Goal: Information Seeking & Learning: Learn about a topic

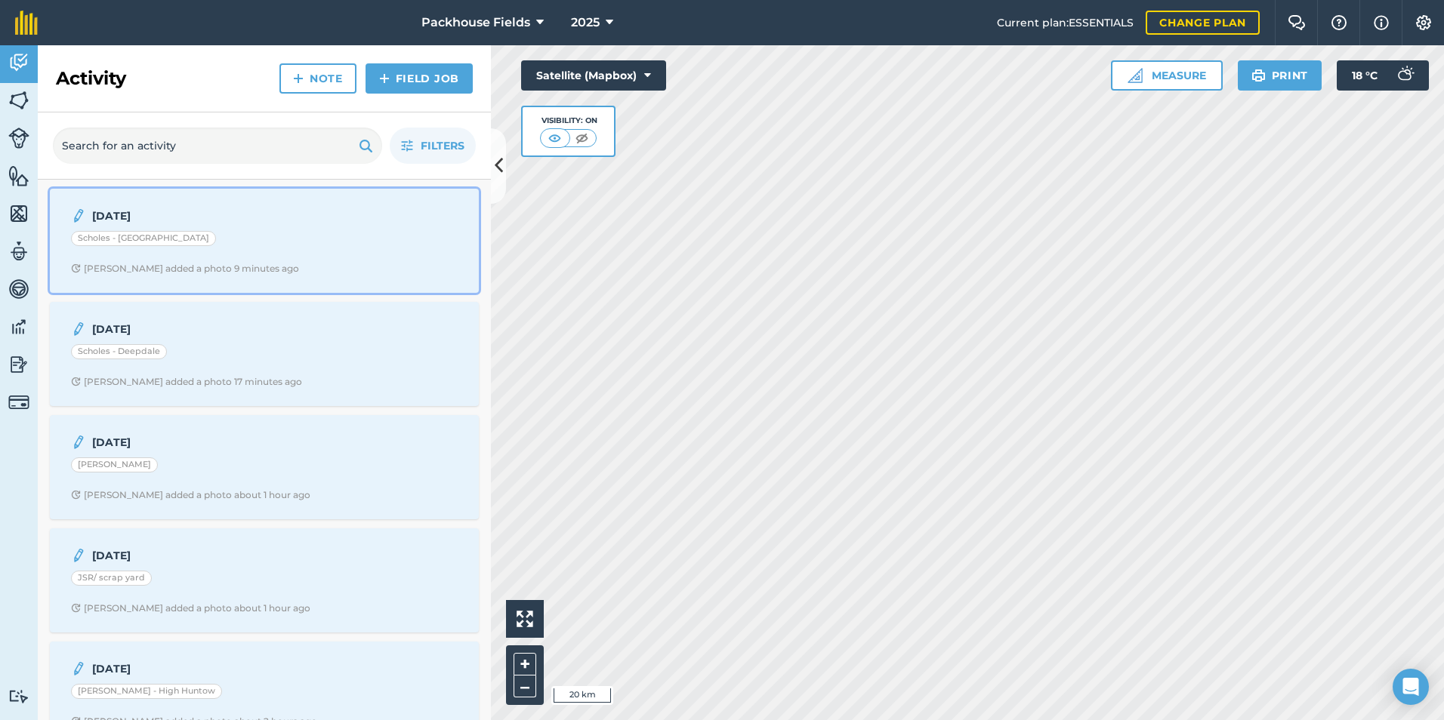
click at [229, 227] on div "[DATE] Scholes - Haywold Road [PERSON_NAME] added a photo 9 minutes ago" at bounding box center [264, 241] width 411 height 86
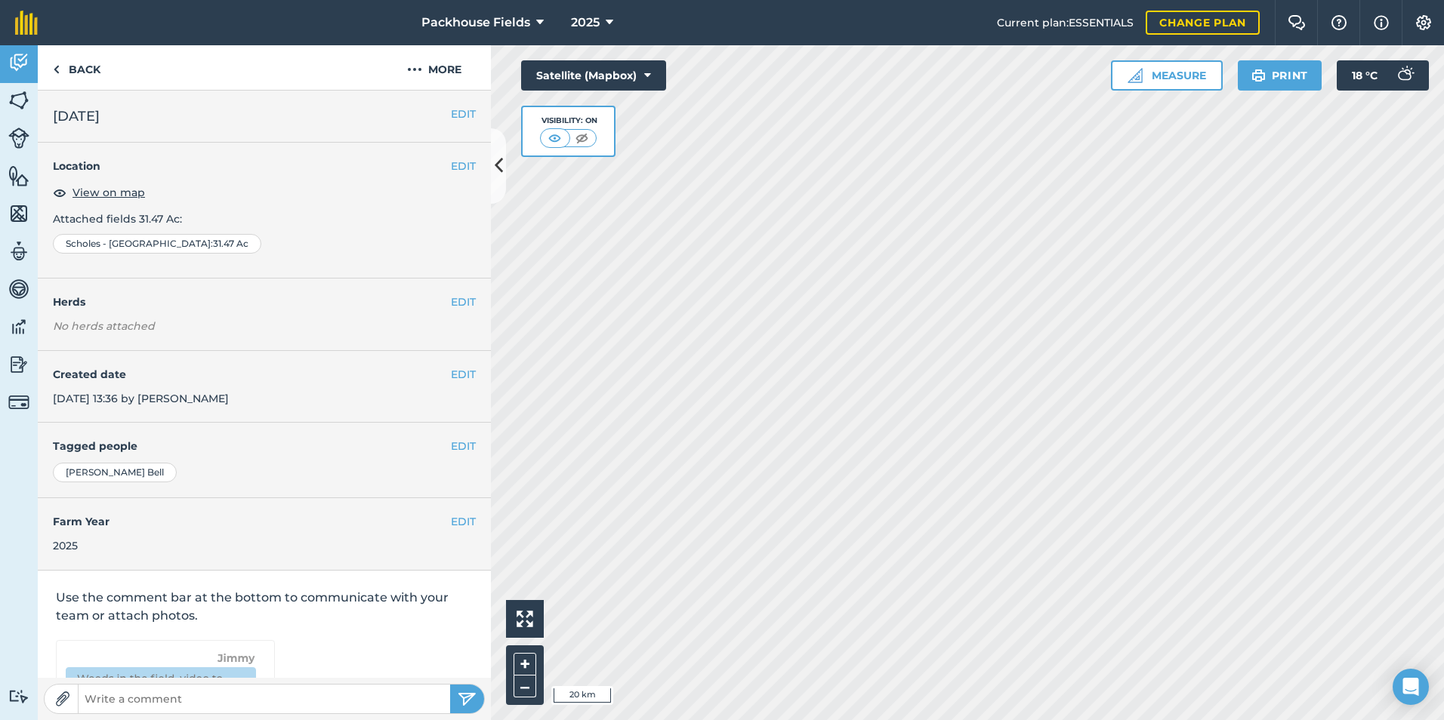
scroll to position [85, 0]
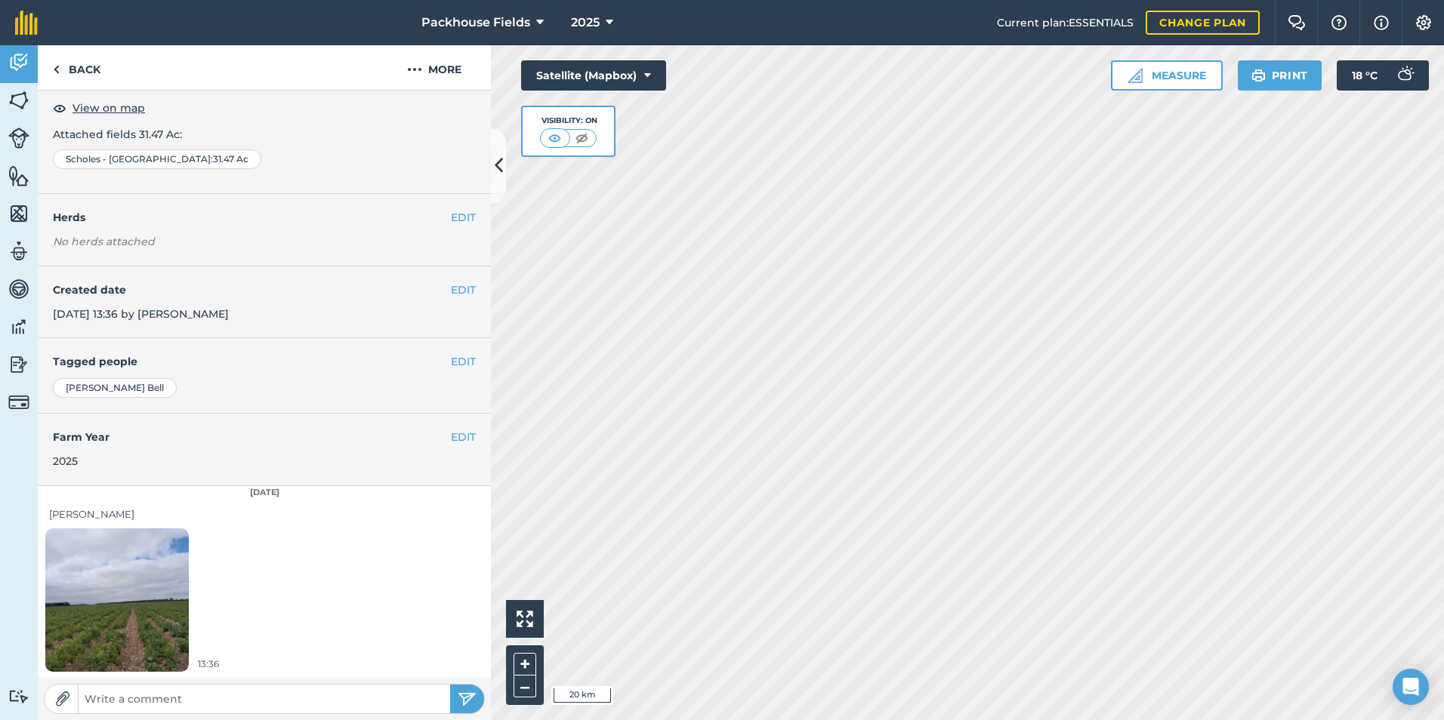
click at [147, 569] on img at bounding box center [116, 599] width 143 height 191
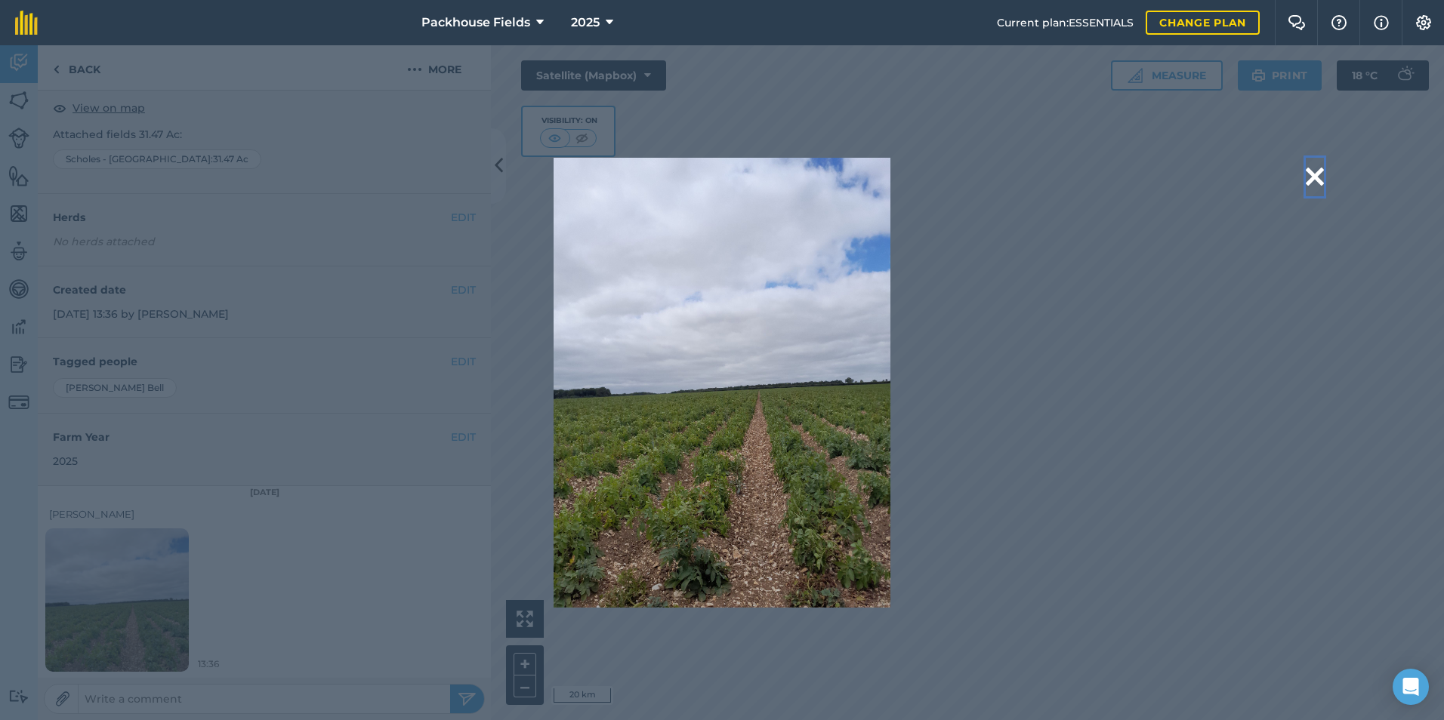
click at [1311, 177] on button at bounding box center [1315, 177] width 18 height 39
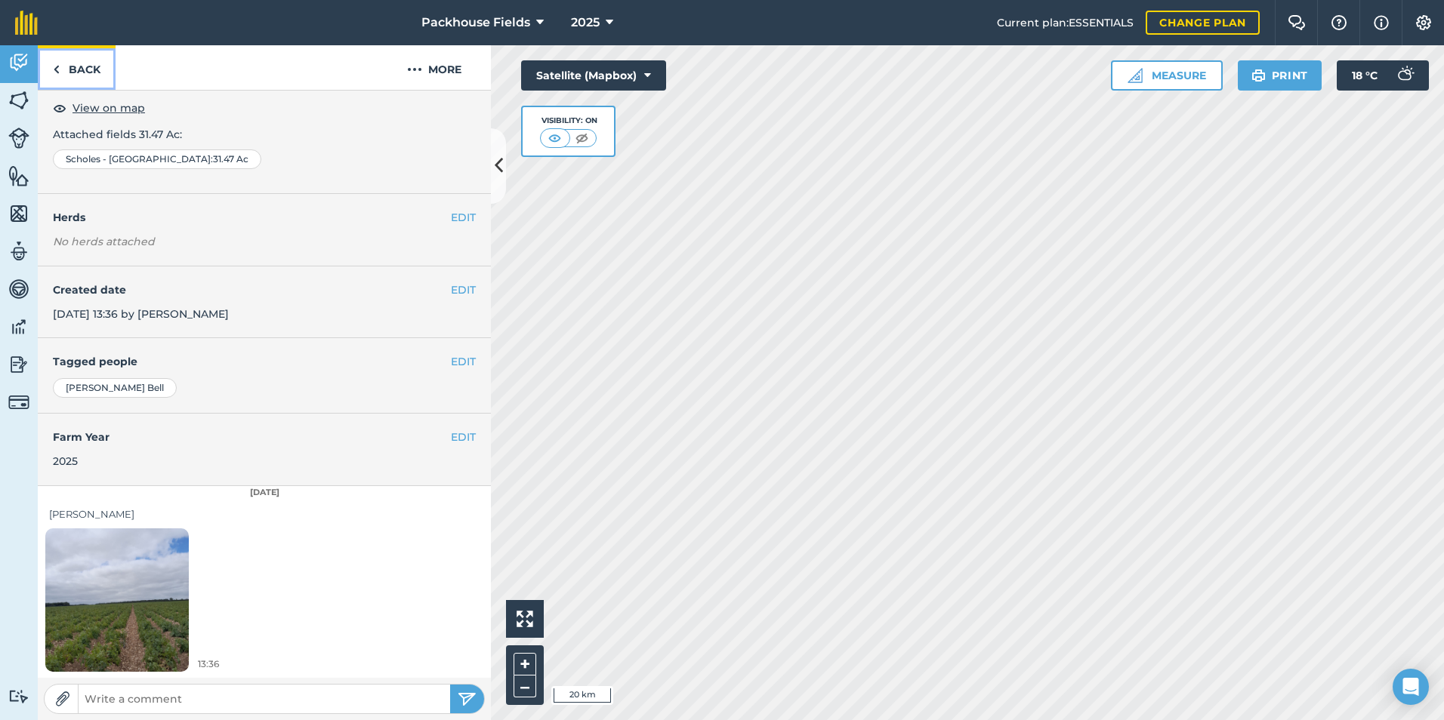
click at [103, 67] on link "Back" at bounding box center [77, 67] width 78 height 45
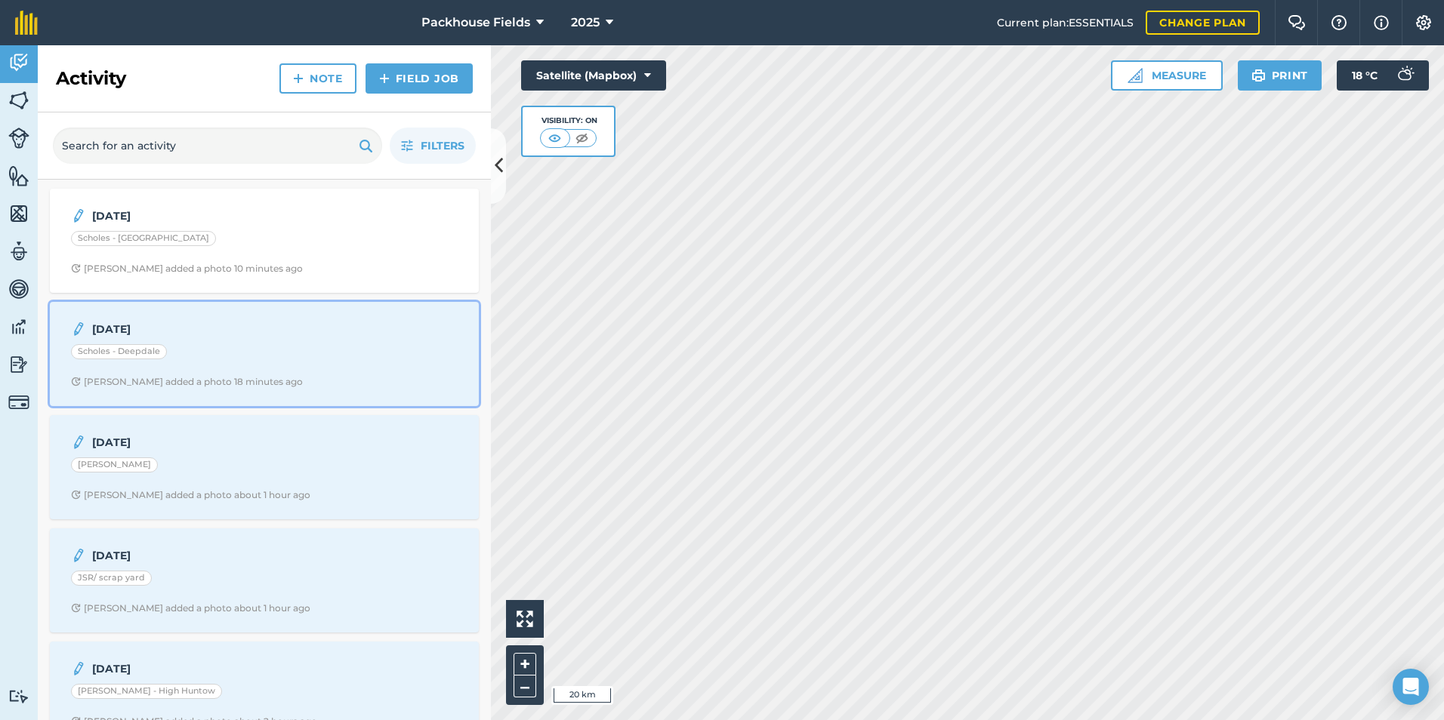
click at [171, 339] on div "[DATE] Scholes - Deepdale [PERSON_NAME] added a photo 18 minutes ago" at bounding box center [264, 354] width 411 height 86
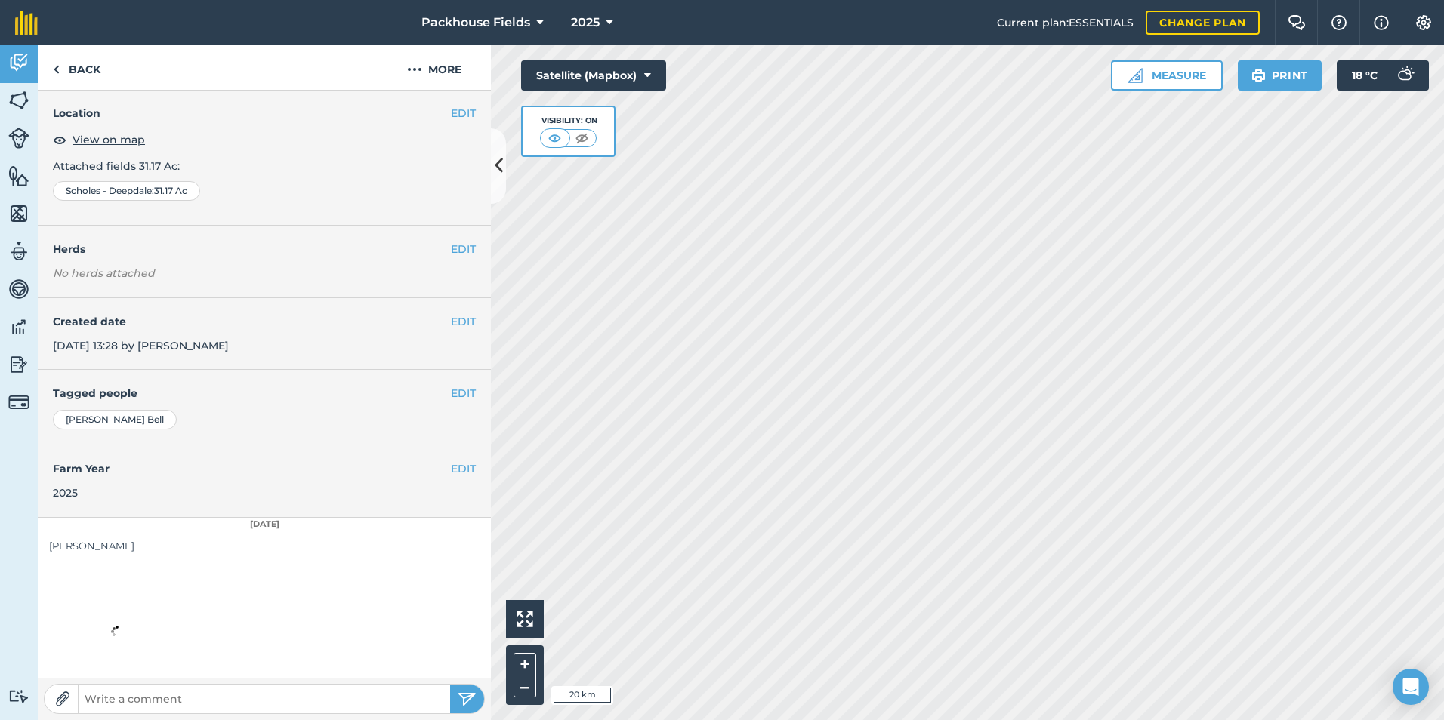
scroll to position [85, 0]
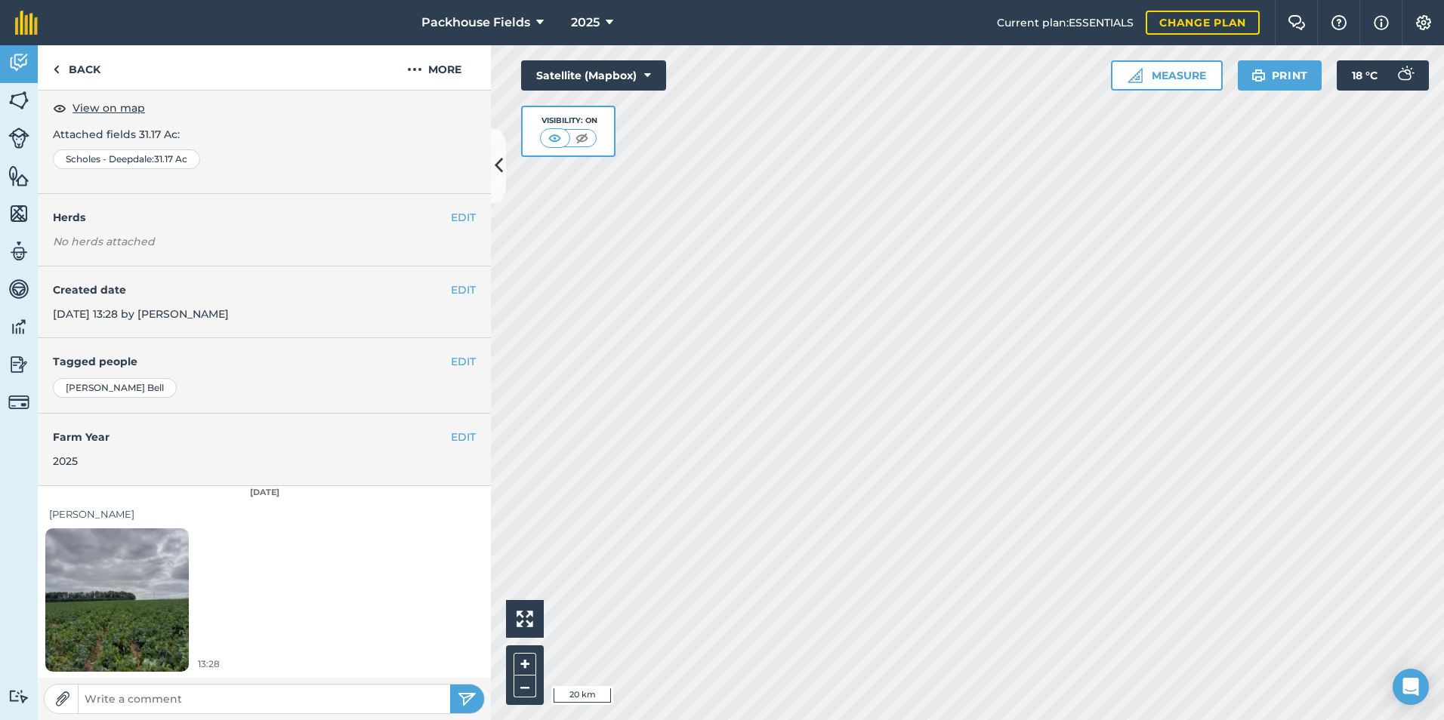
click at [97, 565] on img at bounding box center [116, 599] width 143 height 191
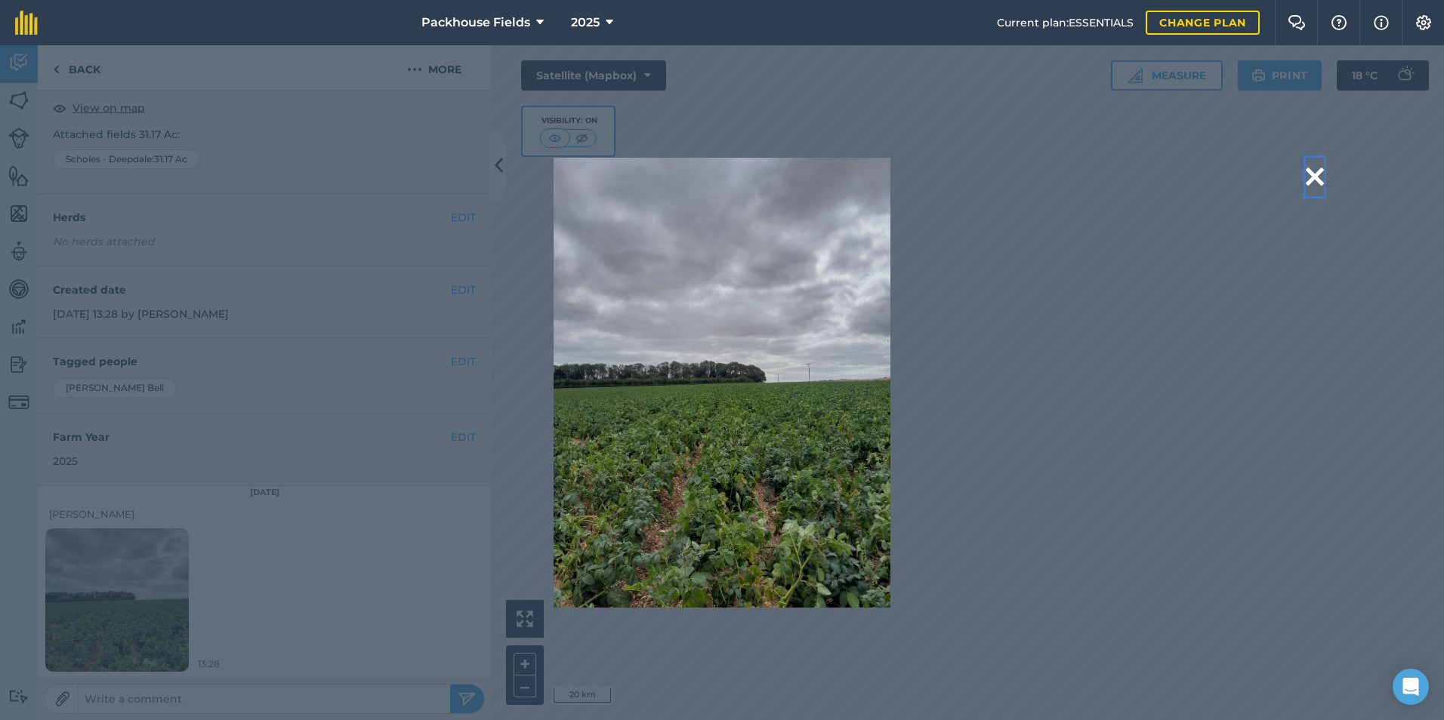
click at [1316, 173] on button at bounding box center [1315, 177] width 18 height 39
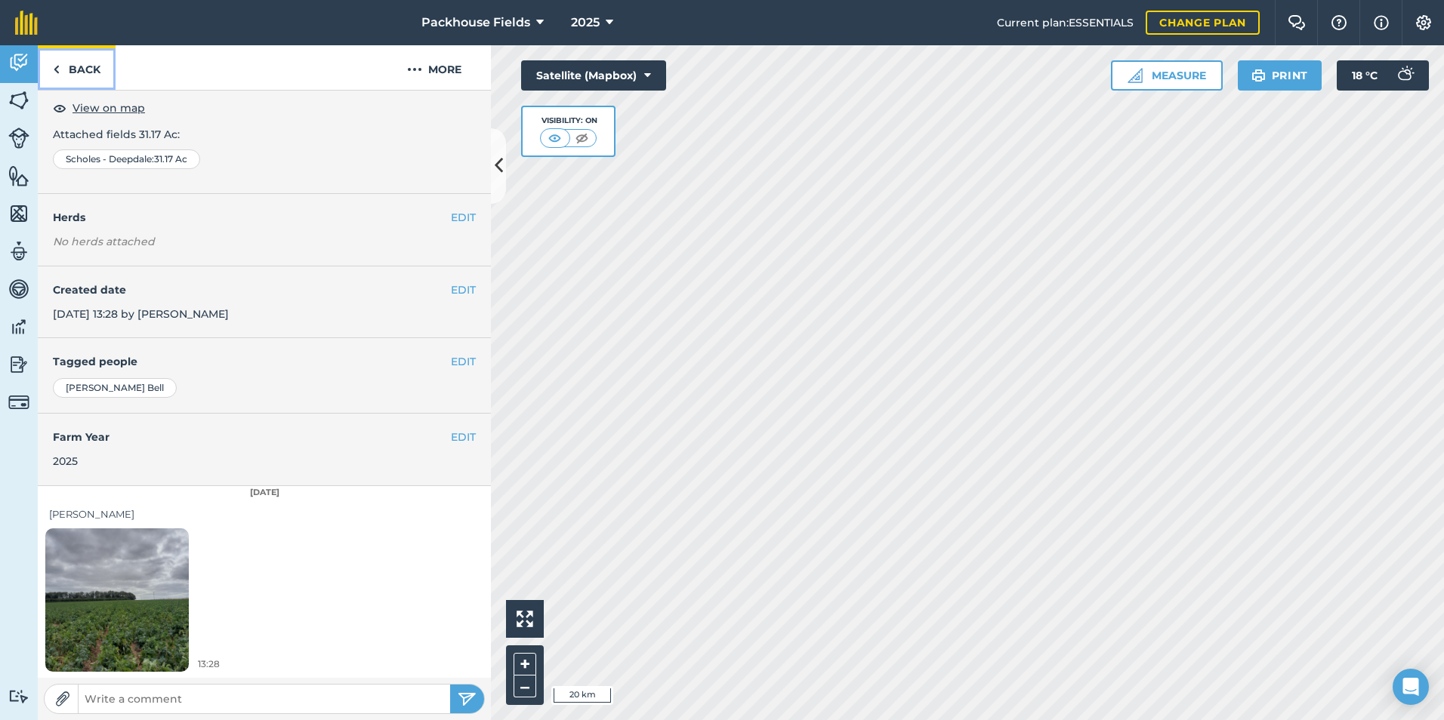
click at [100, 69] on link "Back" at bounding box center [77, 67] width 78 height 45
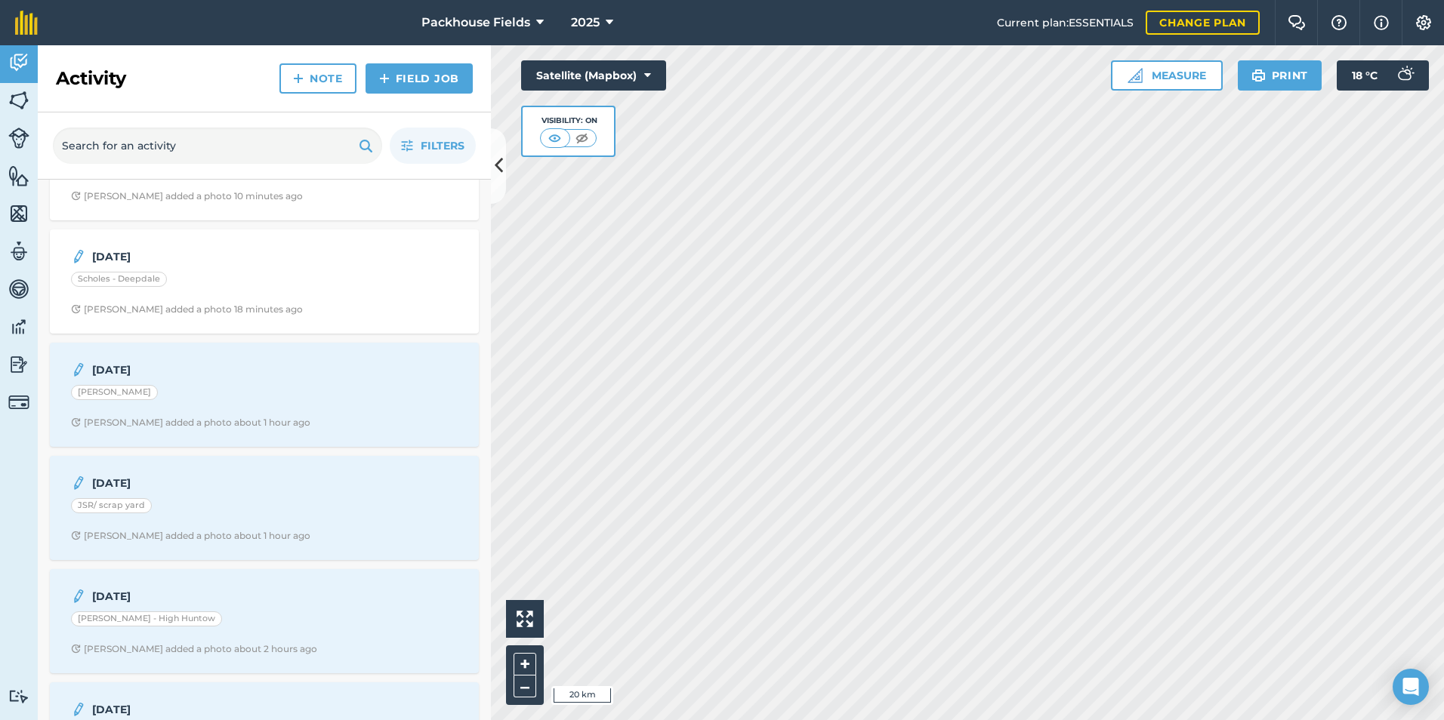
scroll to position [227, 0]
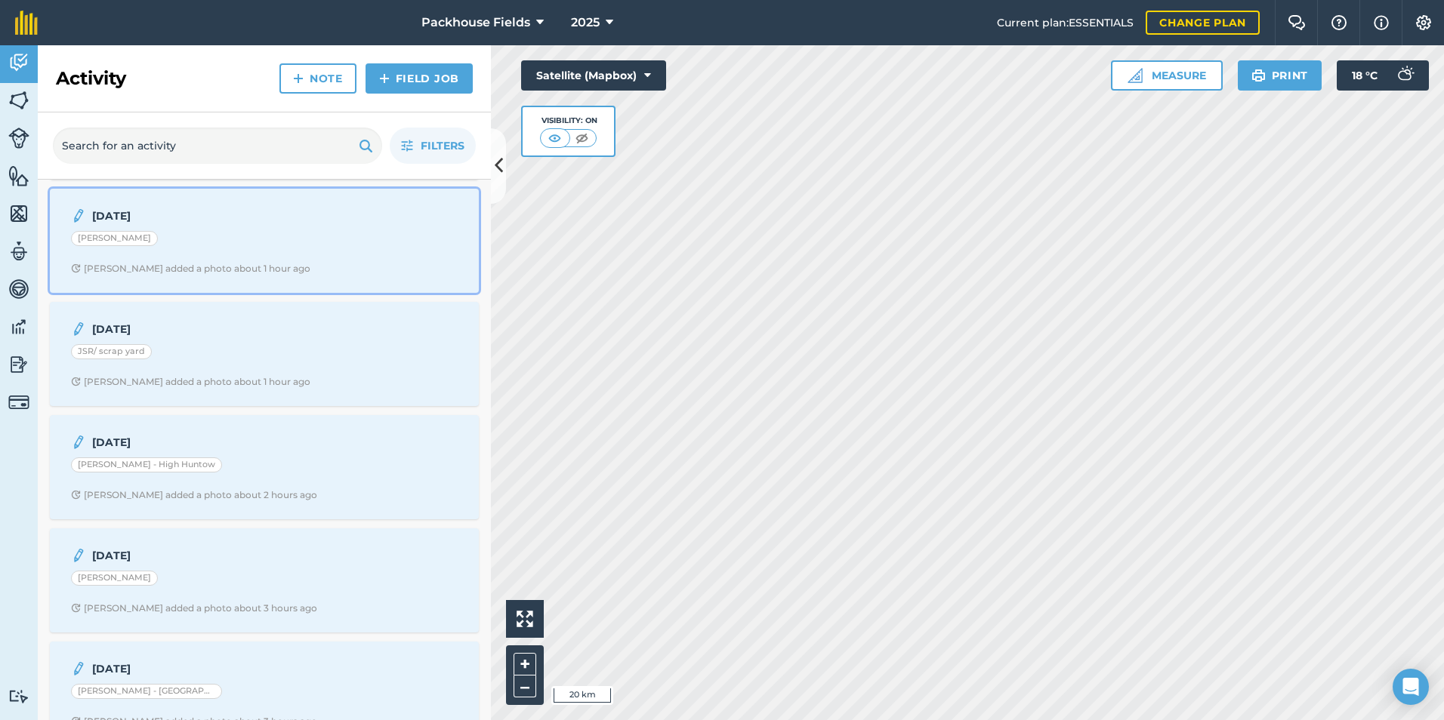
click at [206, 237] on div "[PERSON_NAME]" at bounding box center [264, 241] width 387 height 20
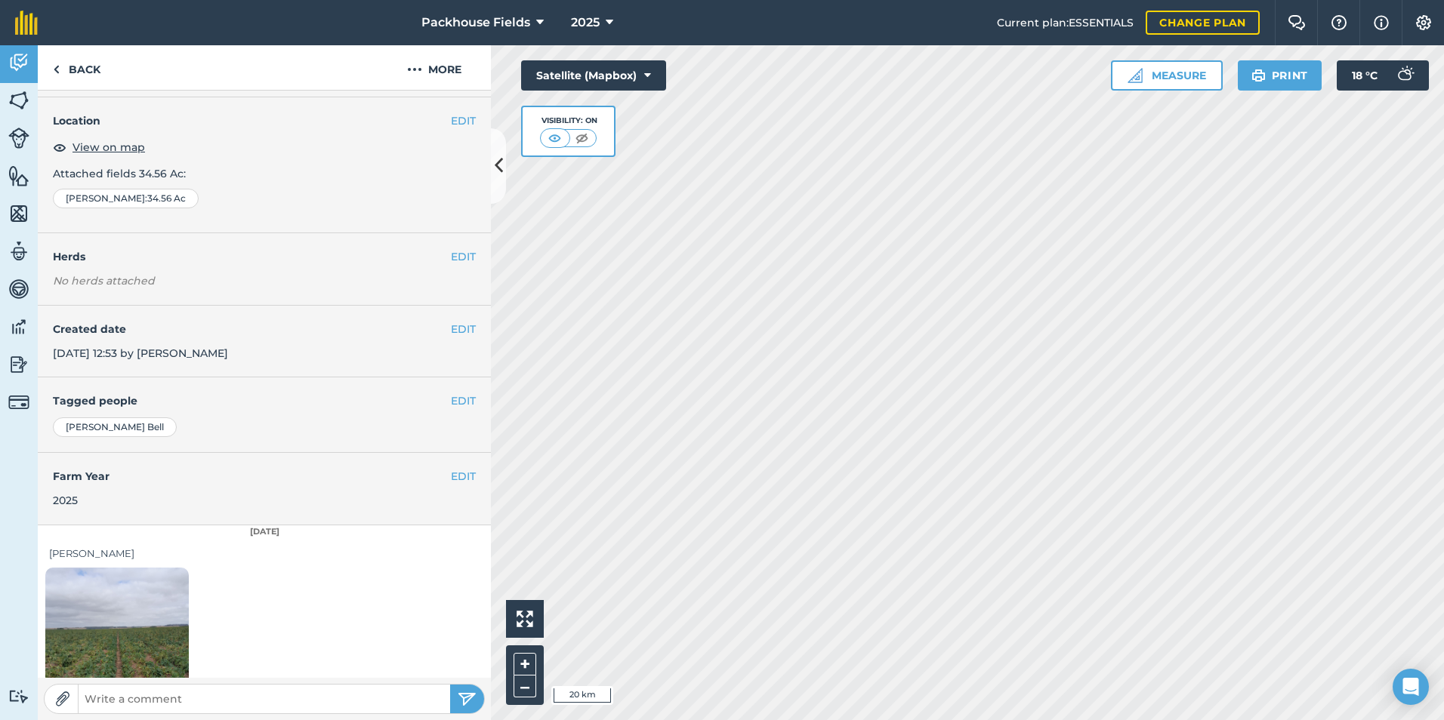
scroll to position [85, 0]
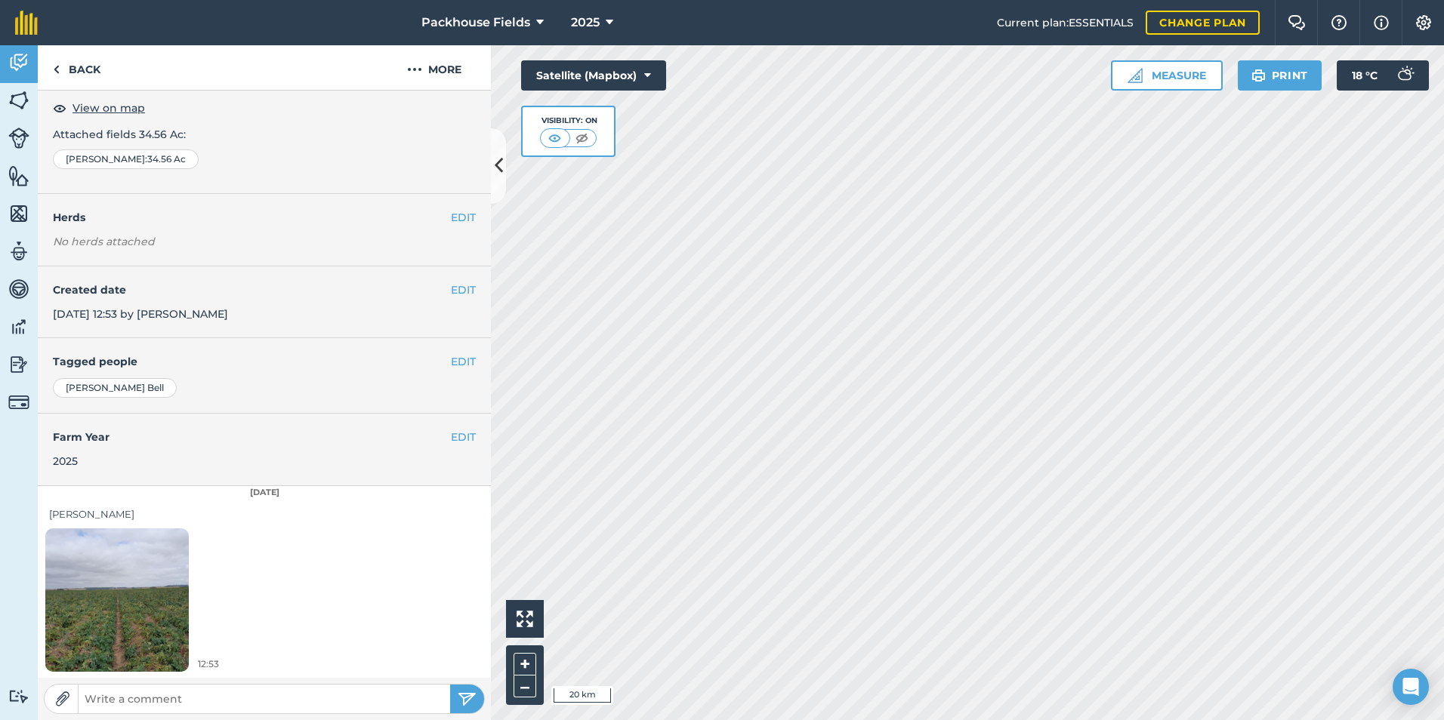
click at [121, 579] on img at bounding box center [116, 599] width 143 height 191
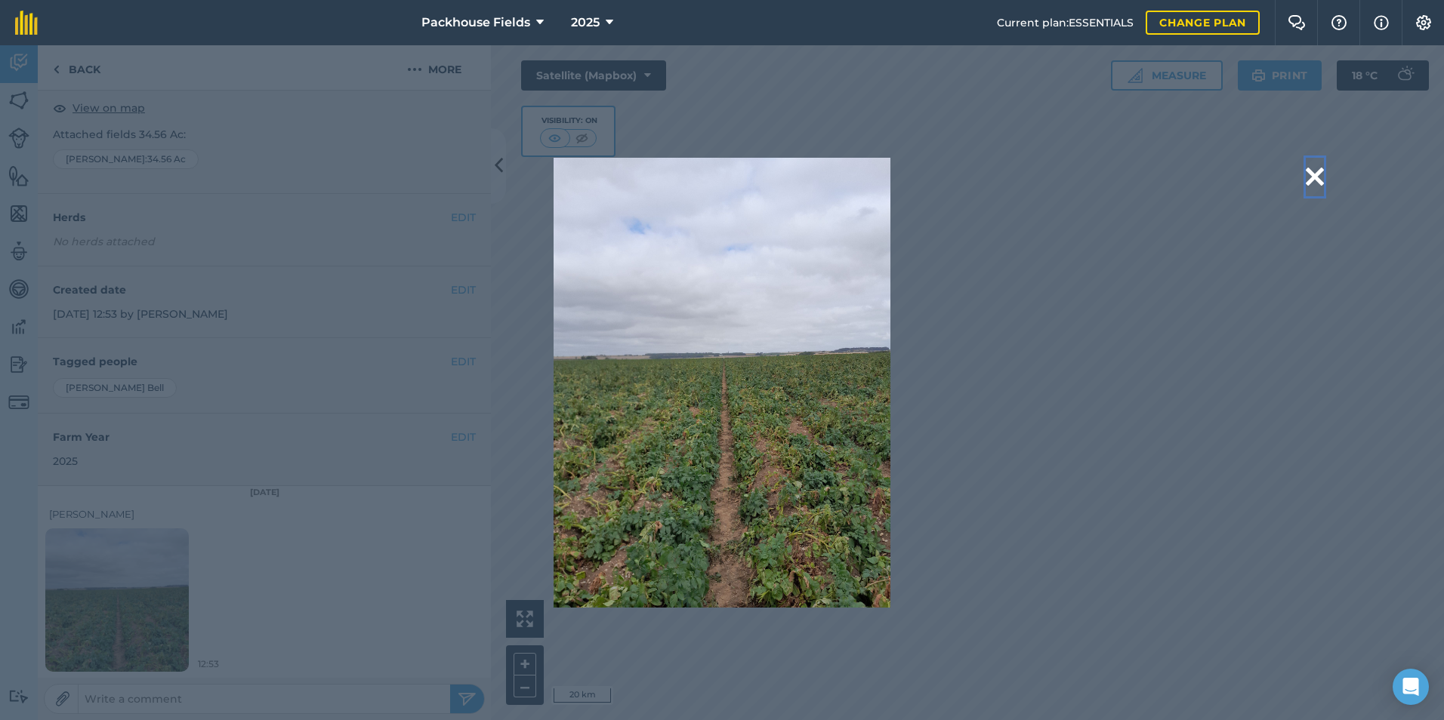
click at [1317, 177] on button at bounding box center [1315, 177] width 18 height 39
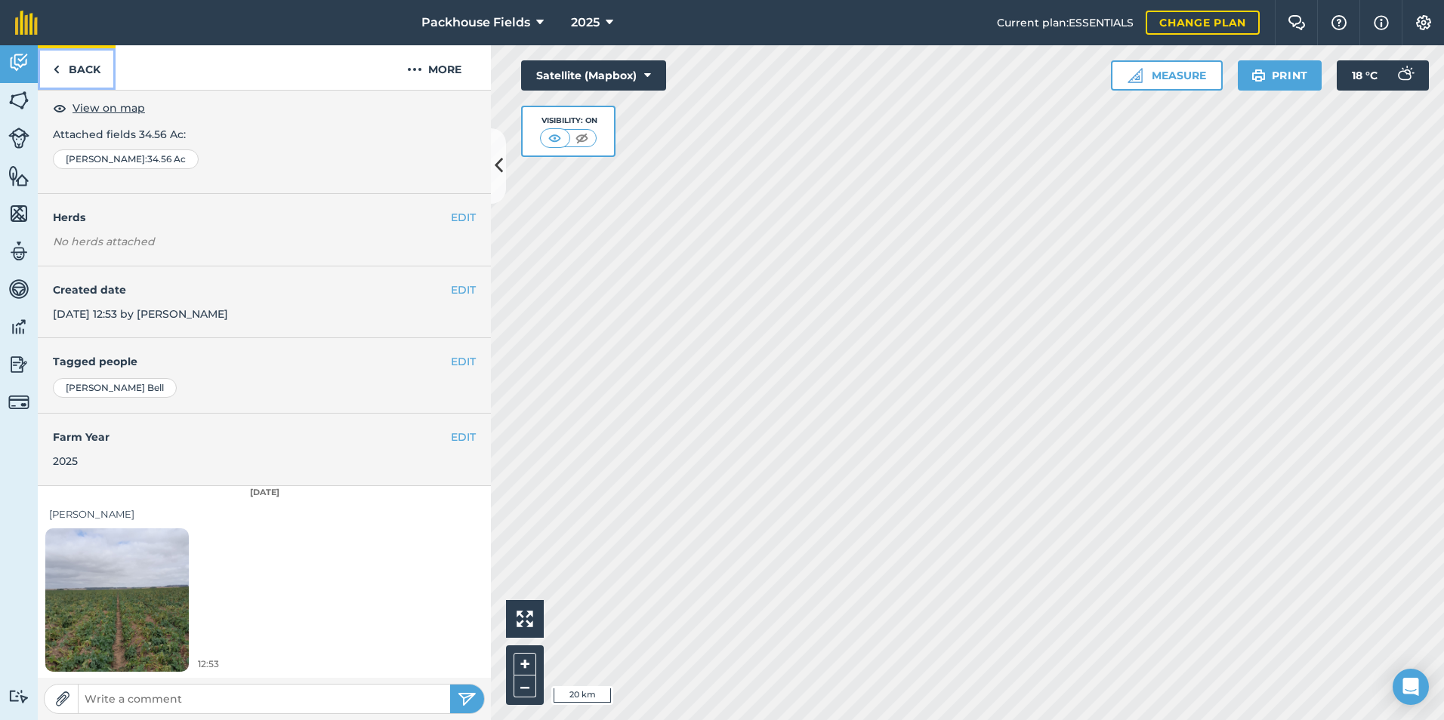
click at [88, 69] on link "Back" at bounding box center [77, 67] width 78 height 45
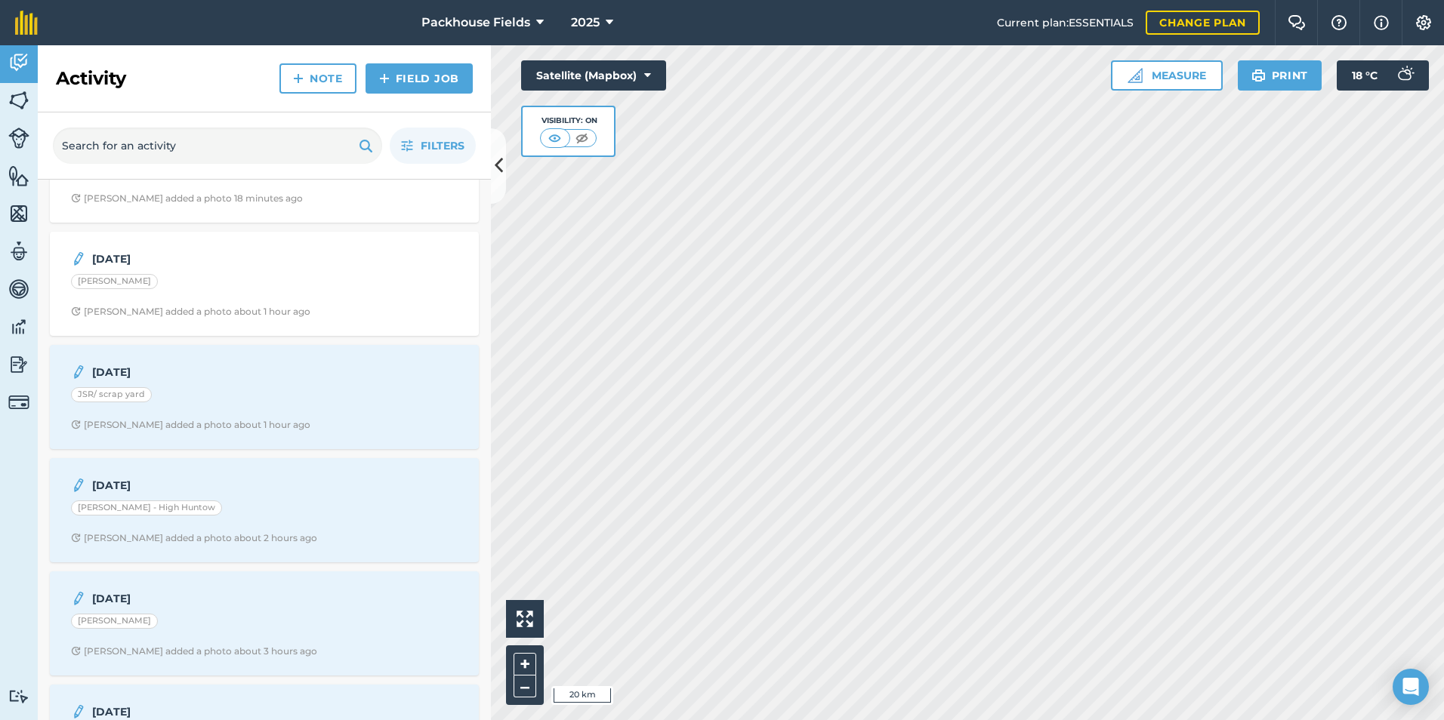
scroll to position [227, 0]
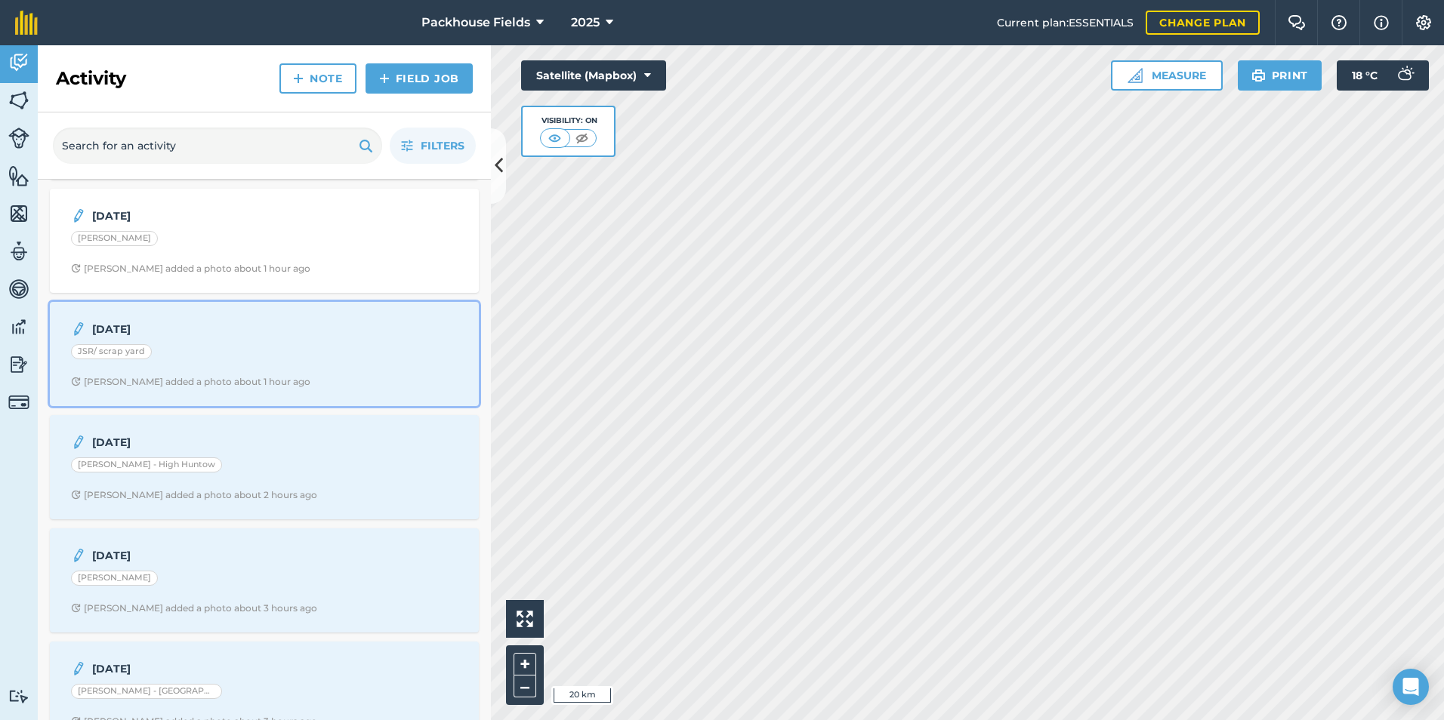
click at [208, 351] on div "JSR/ scrap yard" at bounding box center [264, 354] width 387 height 20
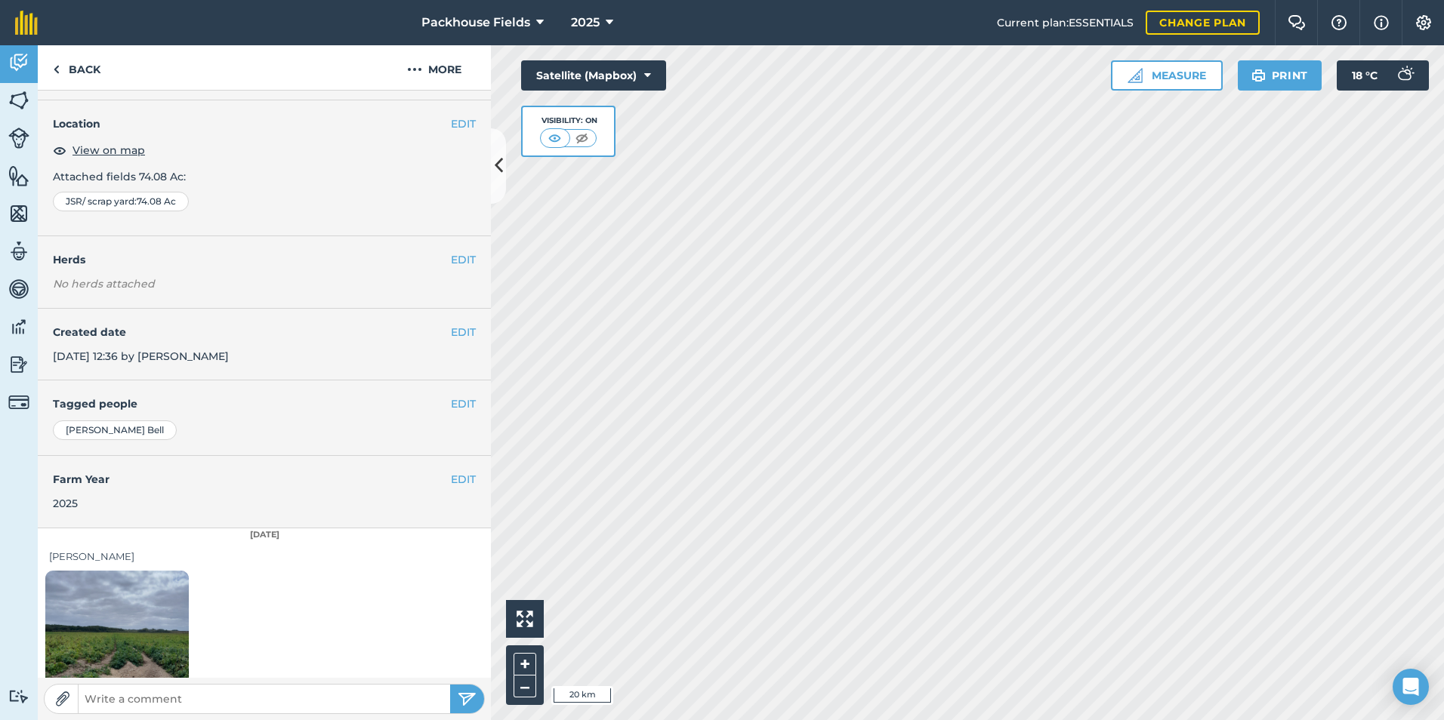
scroll to position [85, 0]
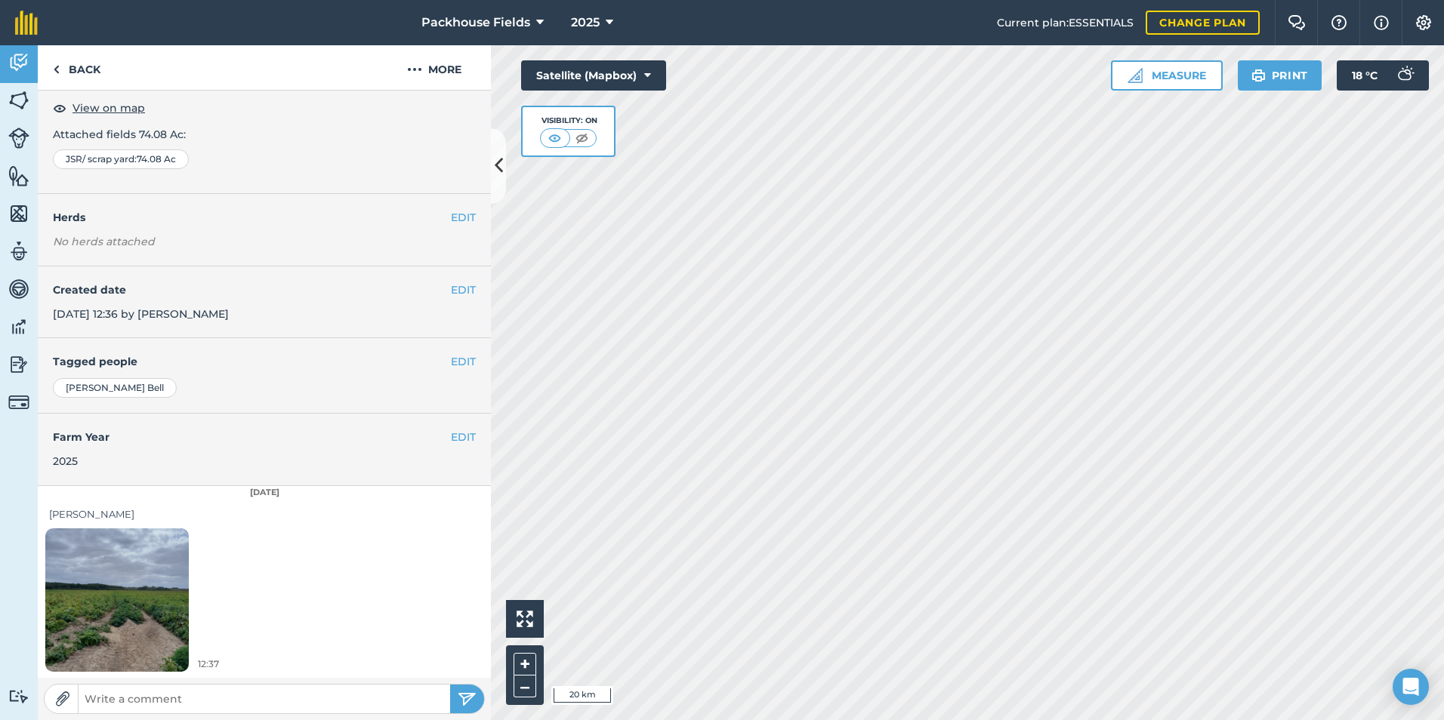
click at [152, 565] on img at bounding box center [116, 599] width 143 height 191
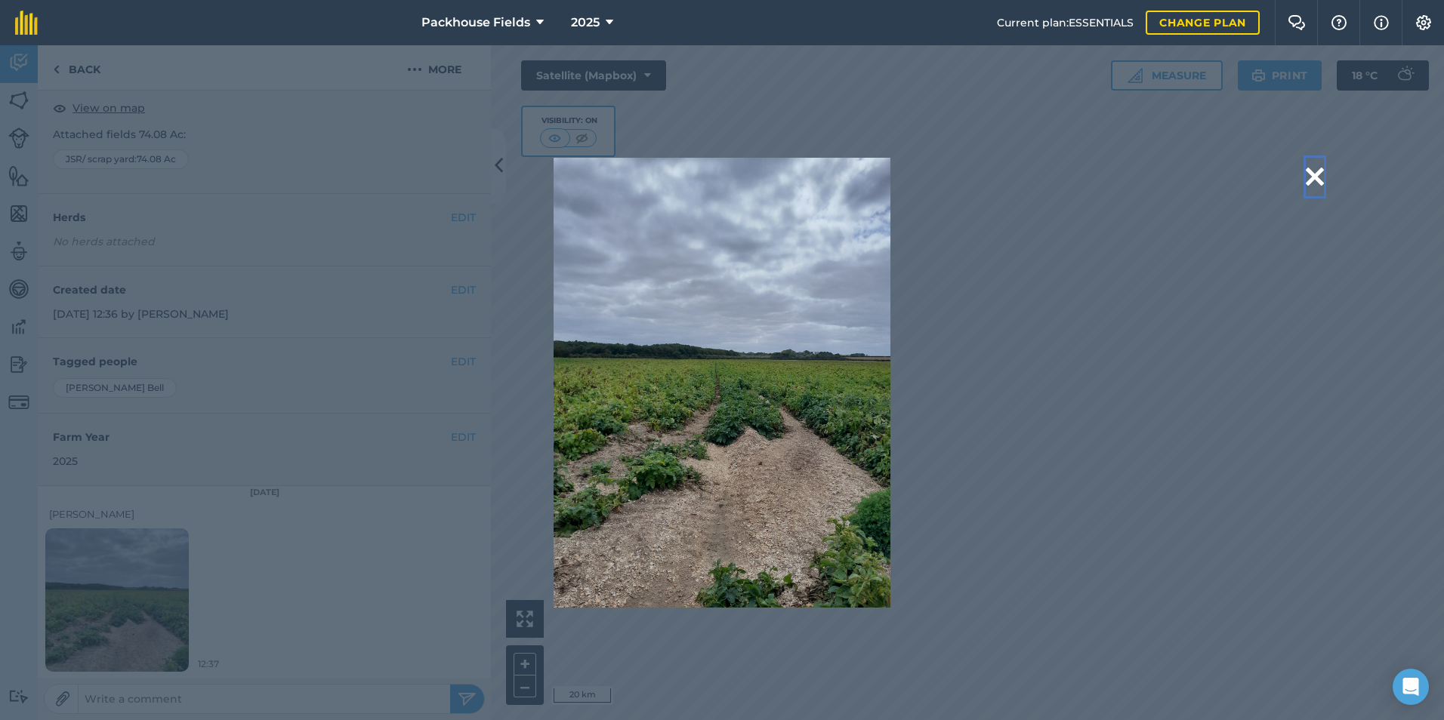
click at [1313, 174] on button at bounding box center [1315, 177] width 18 height 39
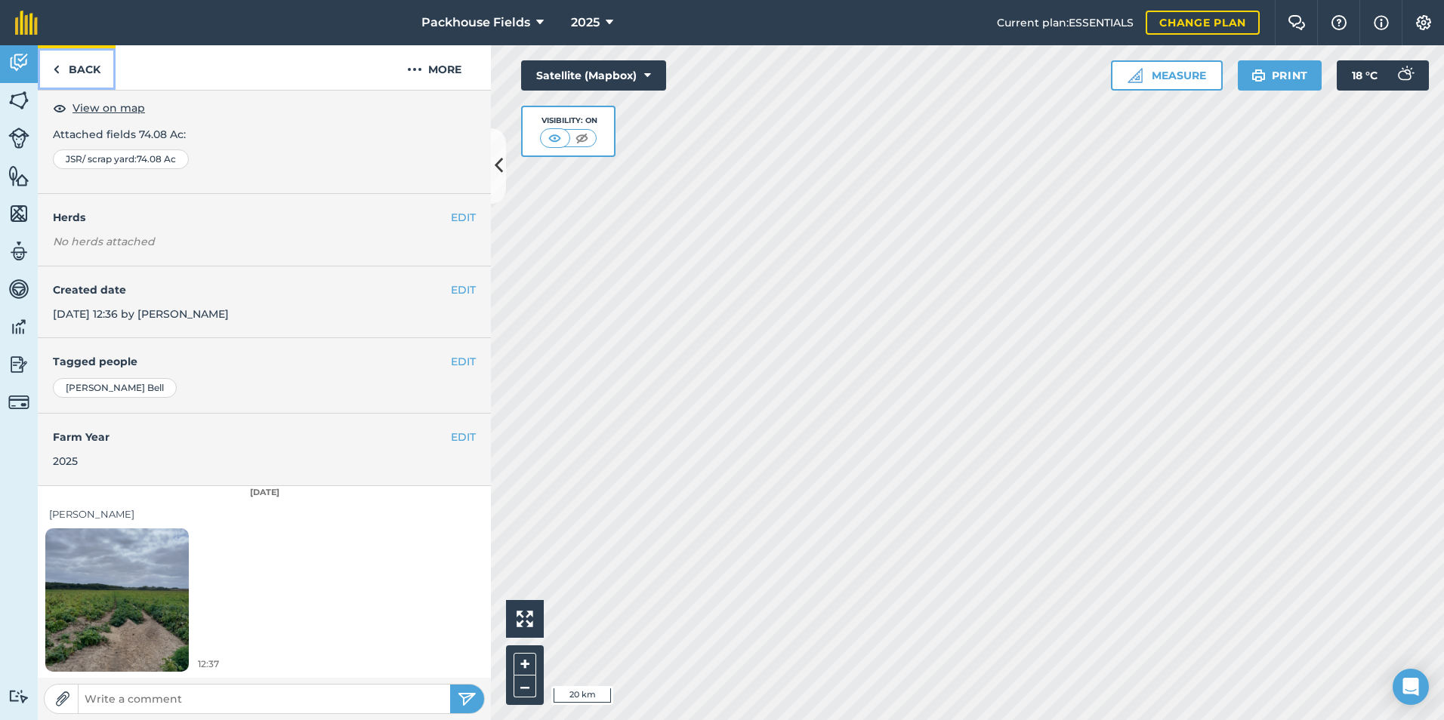
click at [76, 60] on link "Back" at bounding box center [77, 67] width 78 height 45
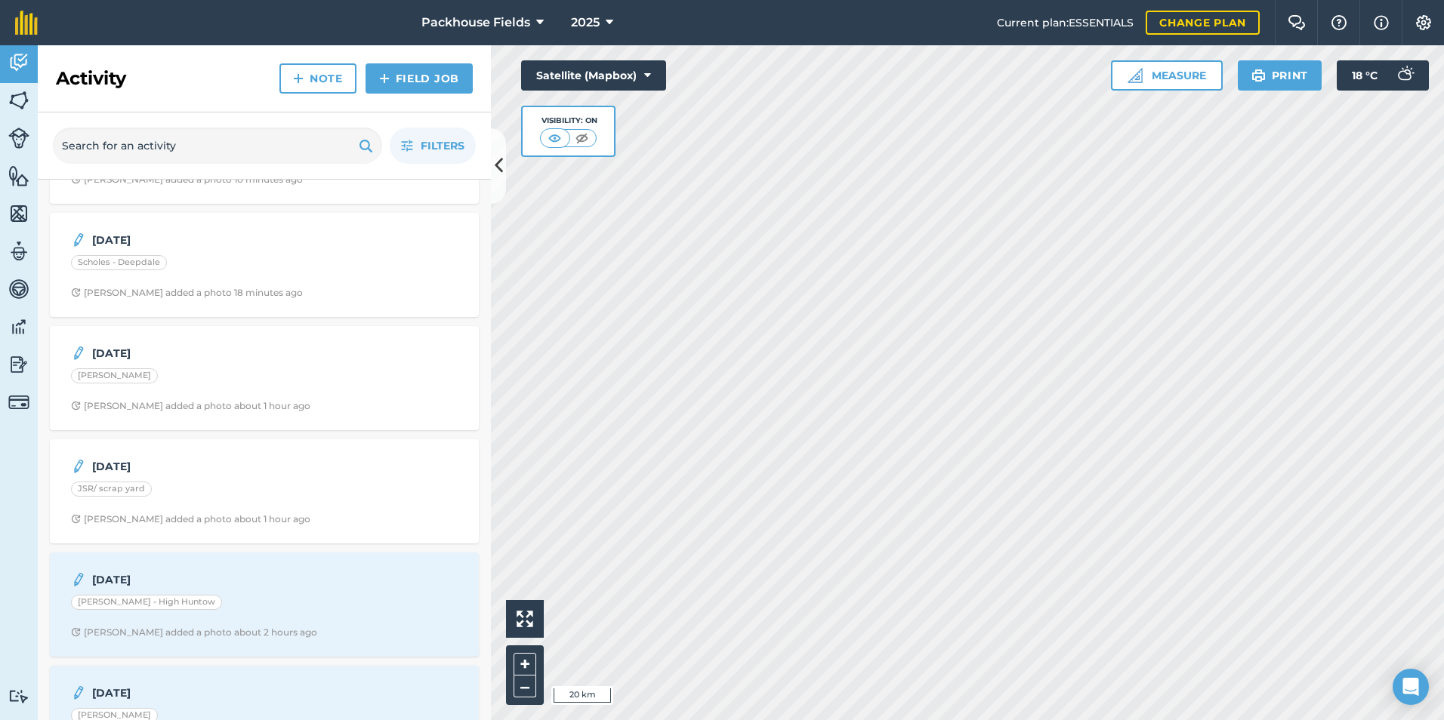
scroll to position [227, 0]
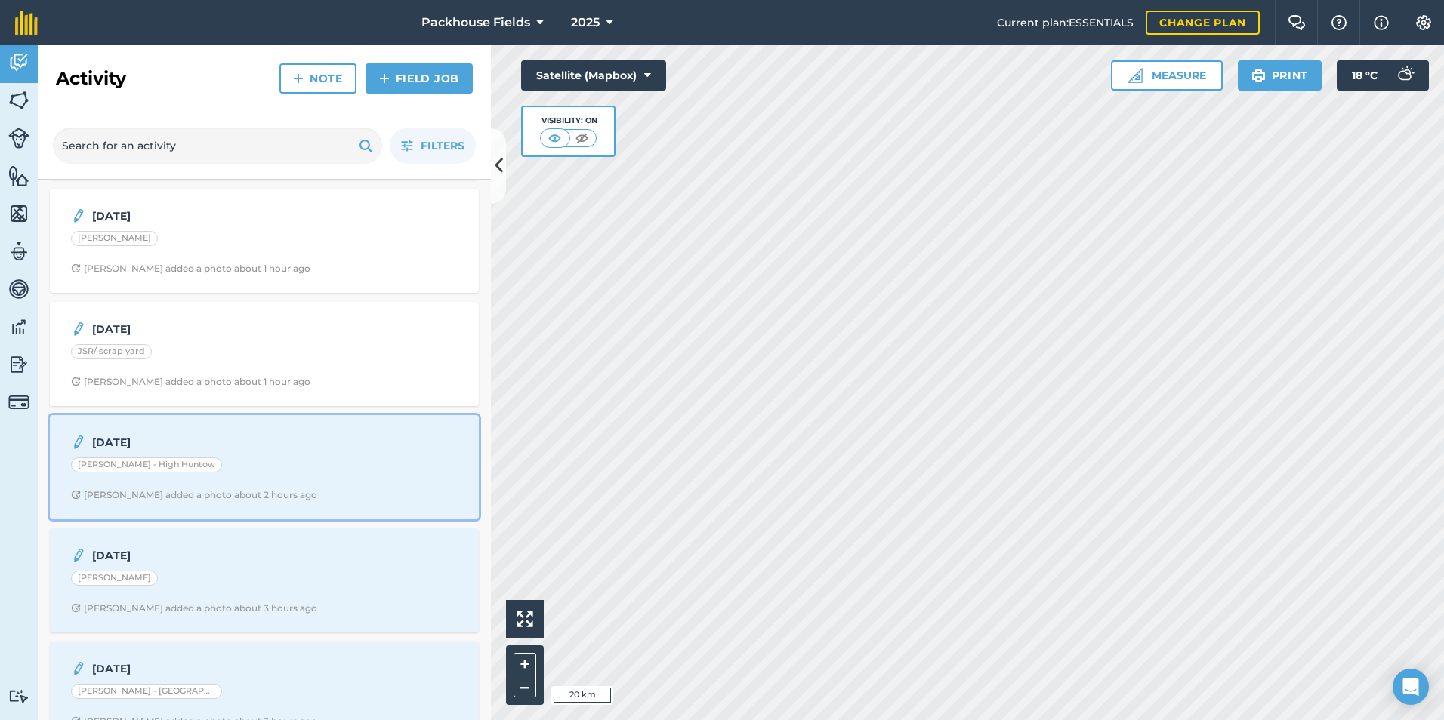
click at [221, 458] on div "[PERSON_NAME] - High Huntow" at bounding box center [264, 468] width 387 height 20
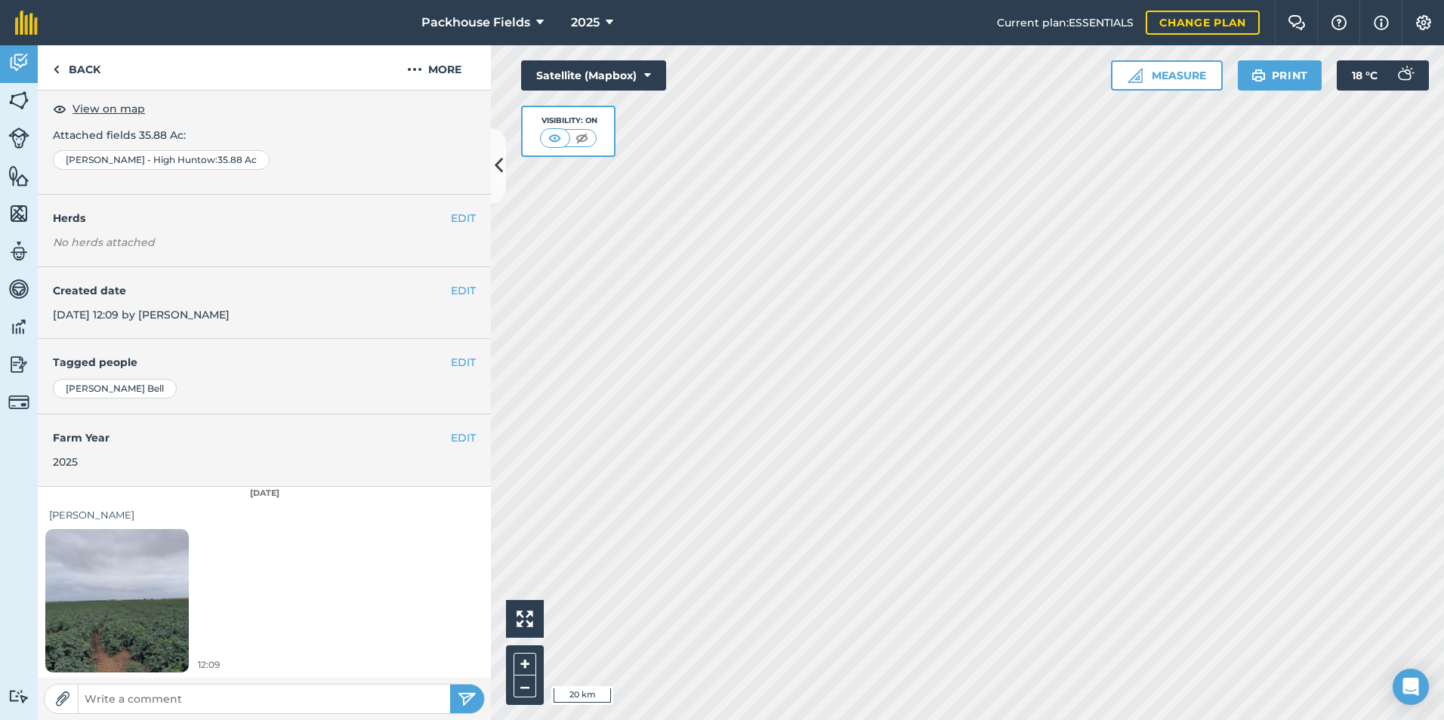
scroll to position [85, 0]
click at [138, 557] on img at bounding box center [116, 599] width 143 height 191
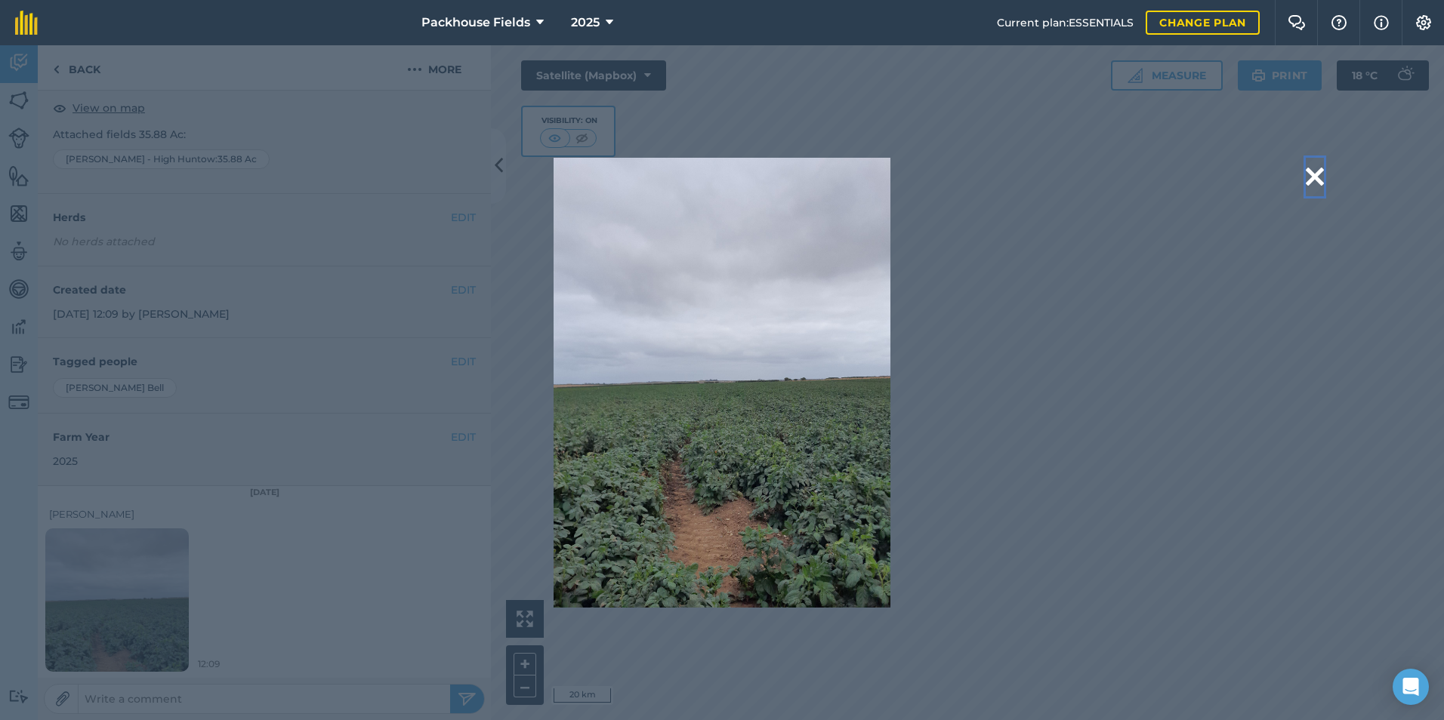
click at [1316, 177] on button at bounding box center [1315, 177] width 18 height 39
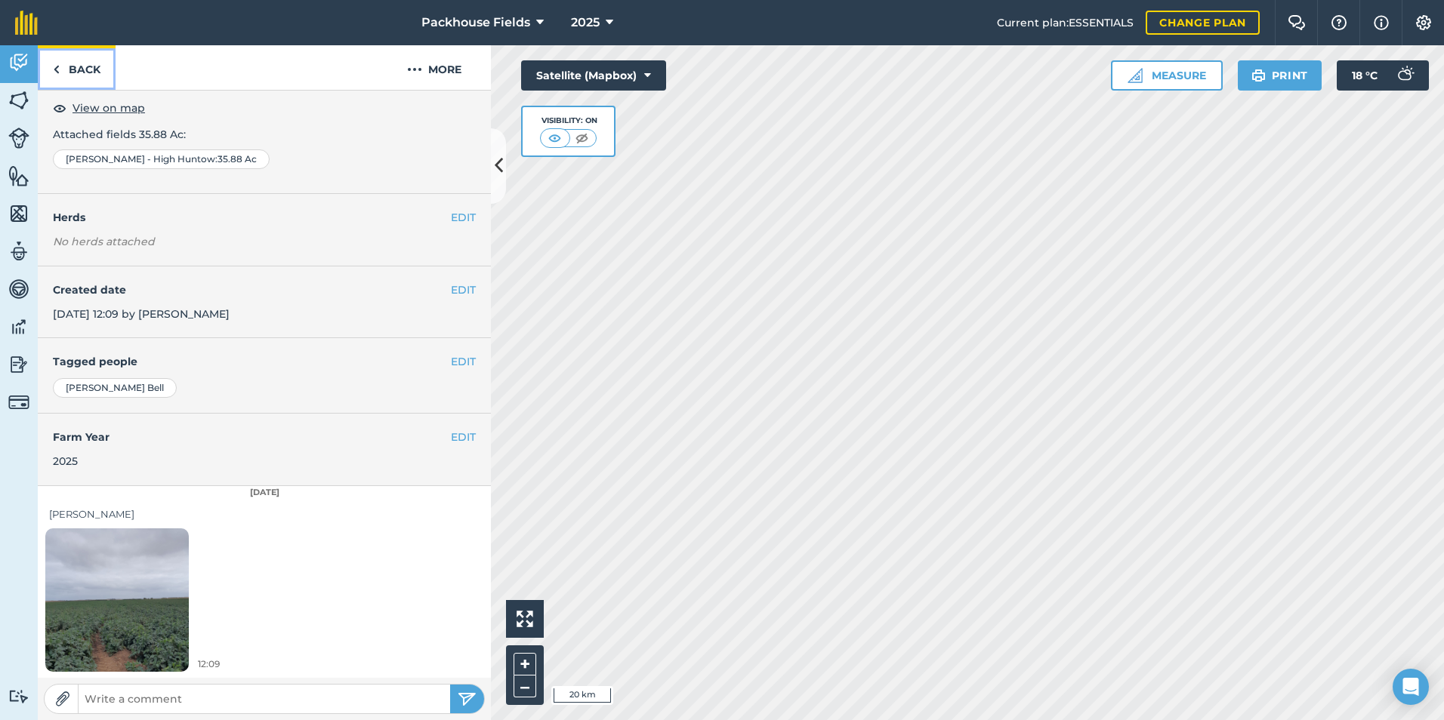
click at [96, 63] on link "Back" at bounding box center [77, 67] width 78 height 45
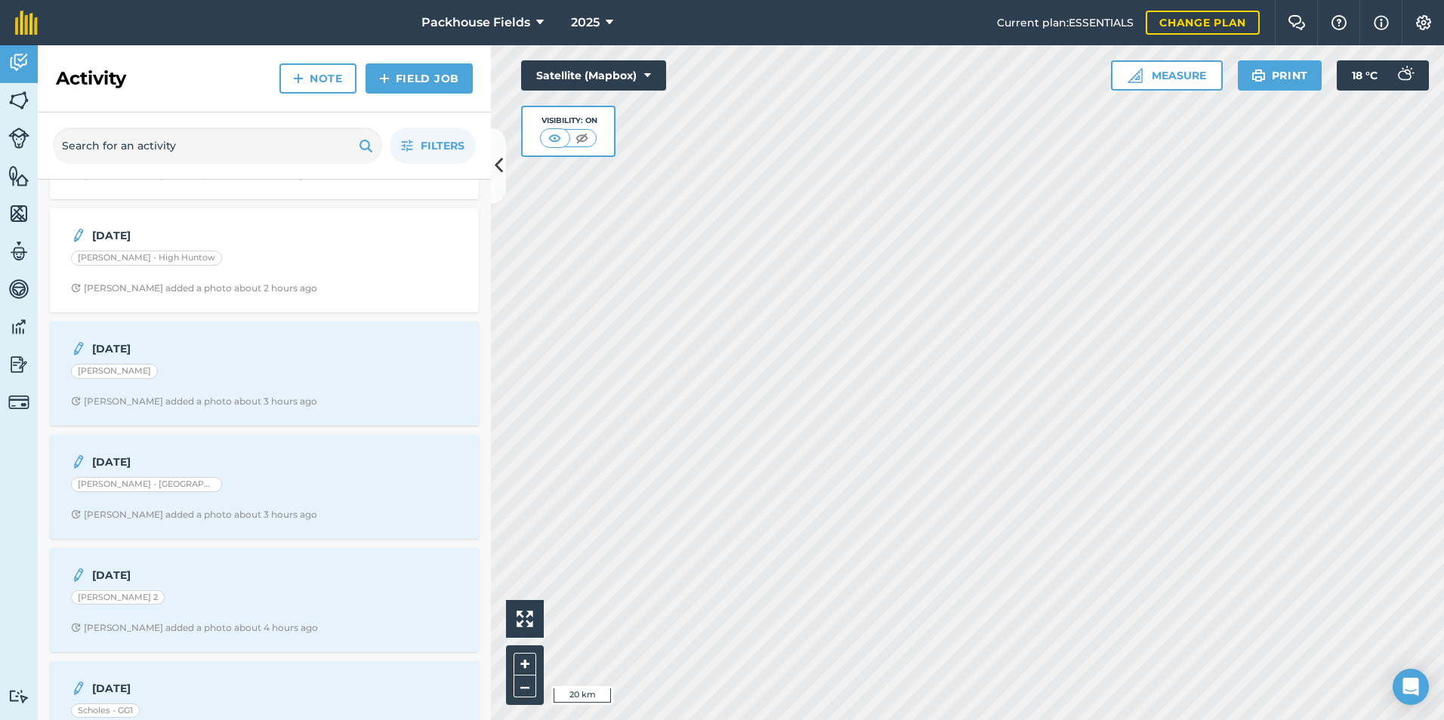
scroll to position [453, 0]
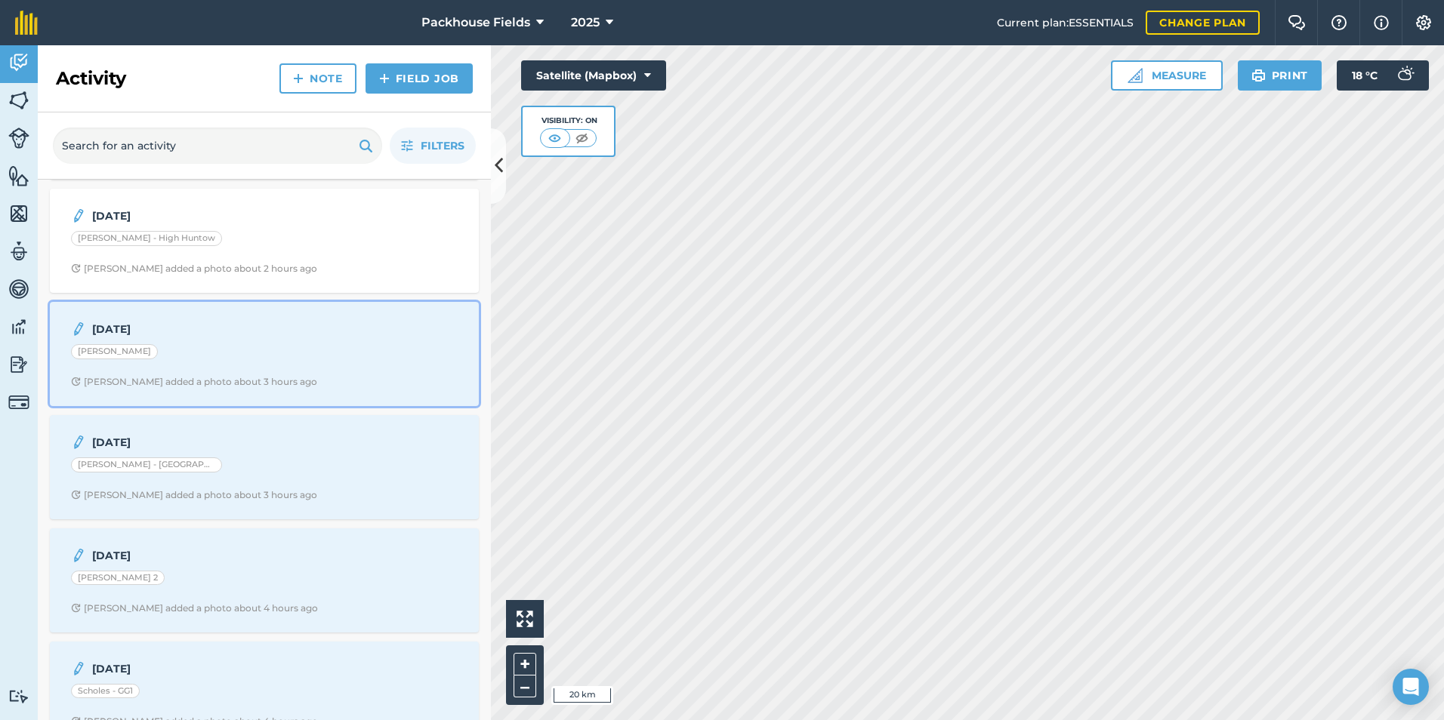
click at [186, 369] on div "[DATE] H [PERSON_NAME] added a photo about 3 hours ago" at bounding box center [264, 354] width 411 height 86
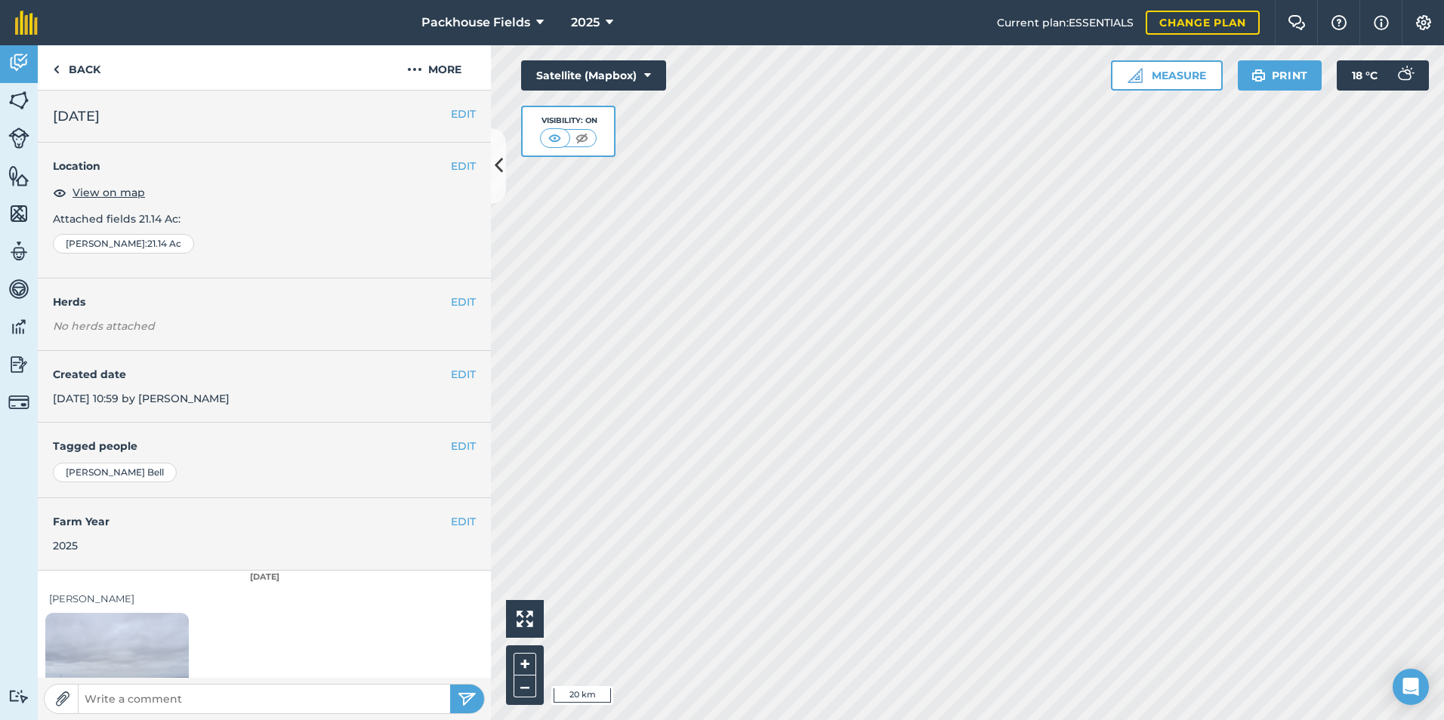
scroll to position [85, 0]
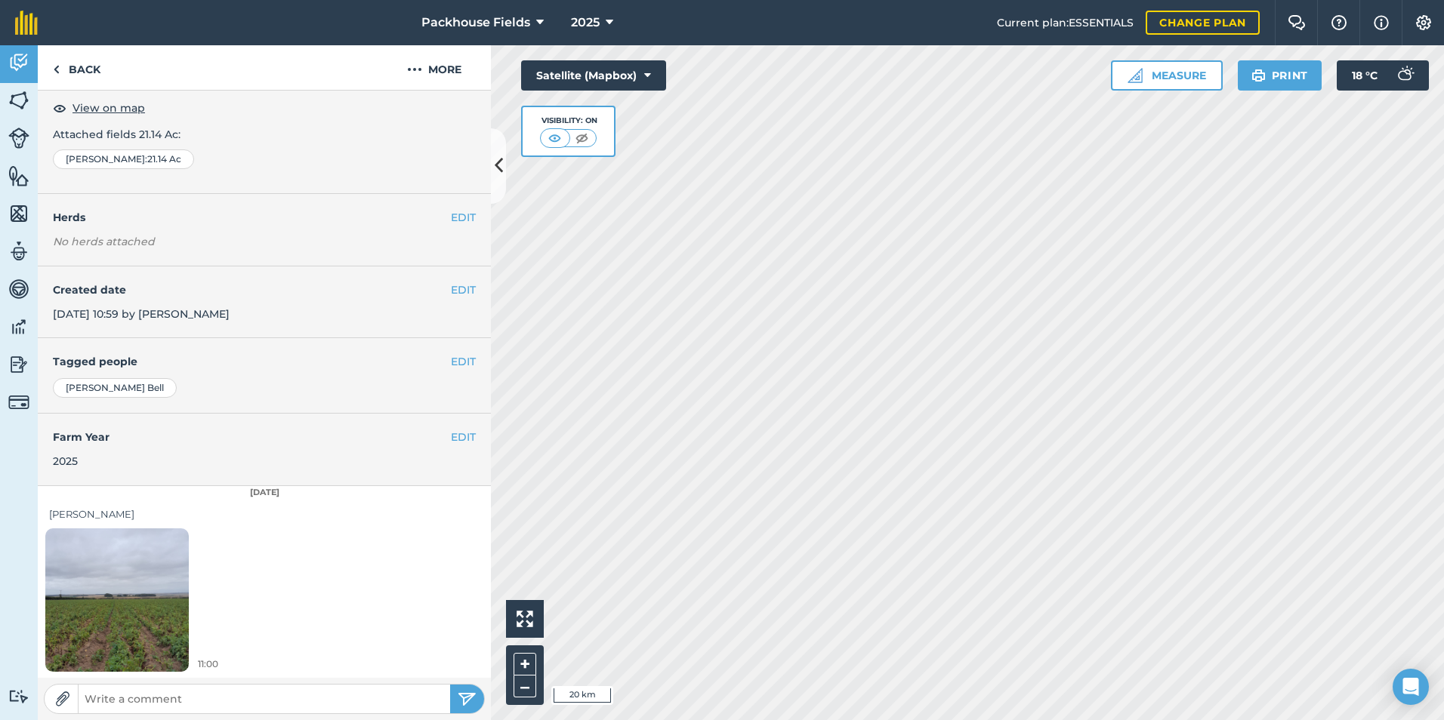
click at [127, 572] on img at bounding box center [116, 599] width 143 height 191
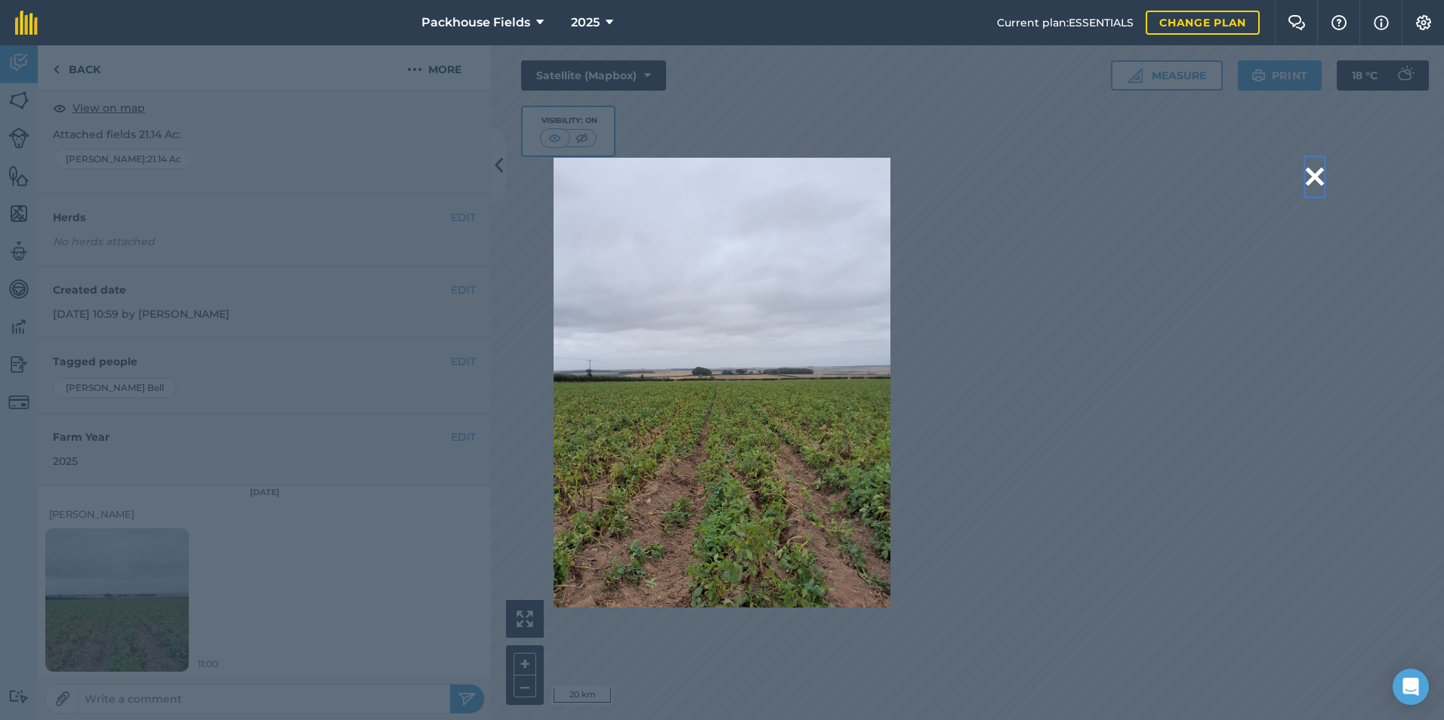
click at [1313, 176] on button at bounding box center [1315, 177] width 18 height 39
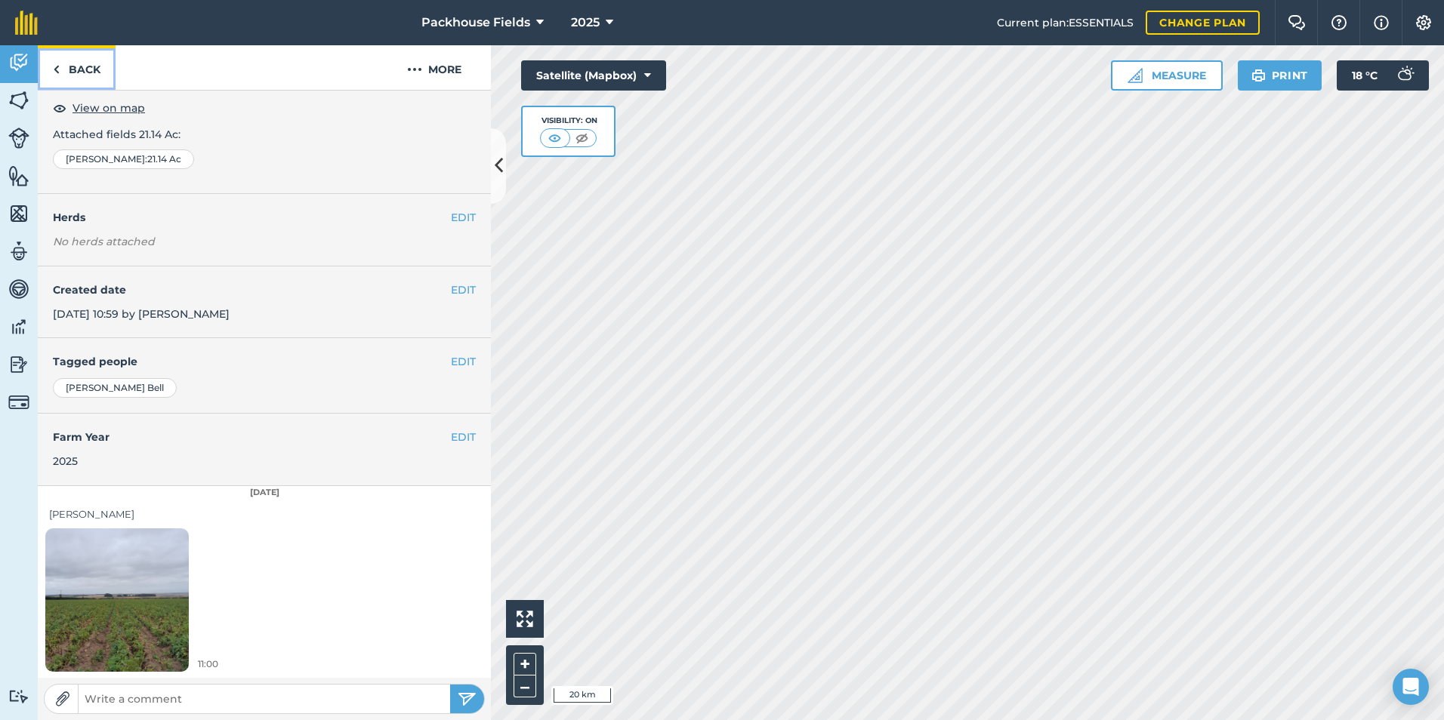
click at [91, 64] on link "Back" at bounding box center [77, 67] width 78 height 45
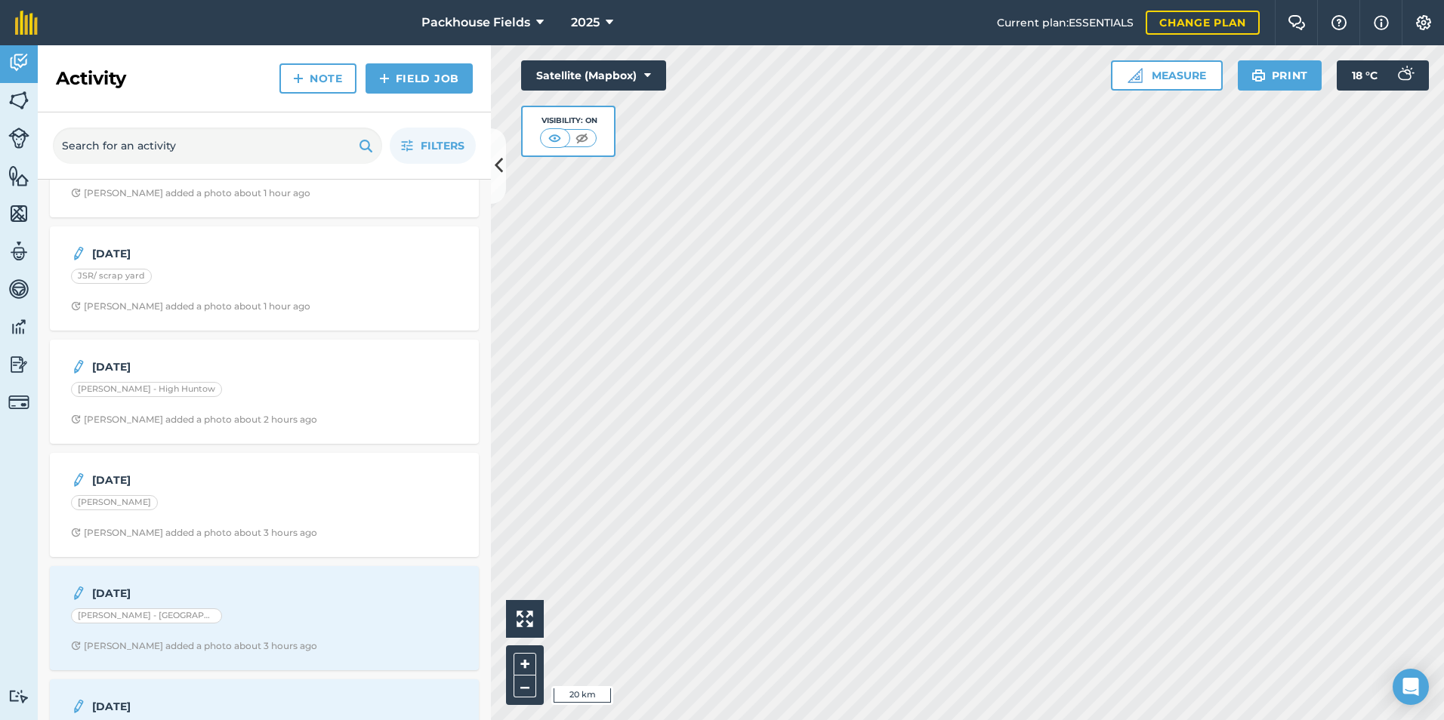
scroll to position [529, 0]
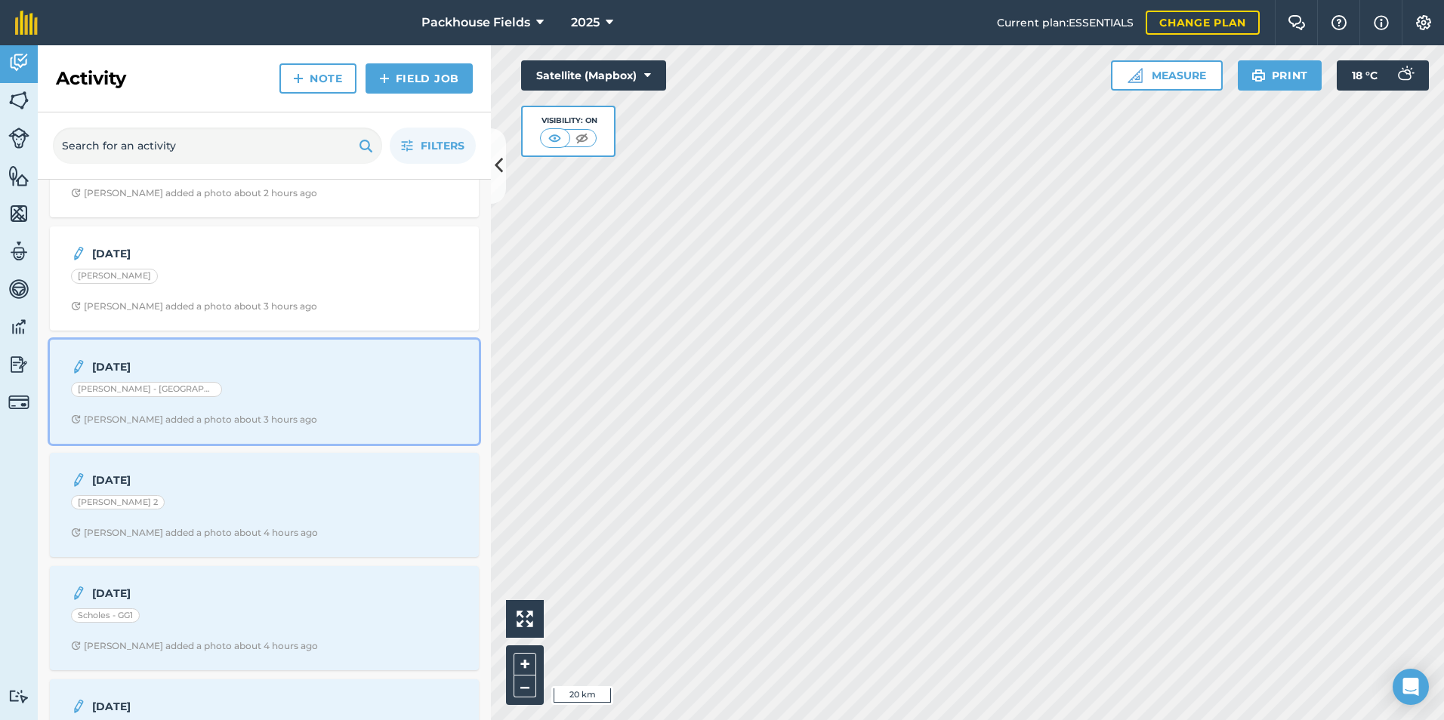
click at [248, 366] on strong "[DATE]" at bounding box center [211, 367] width 239 height 17
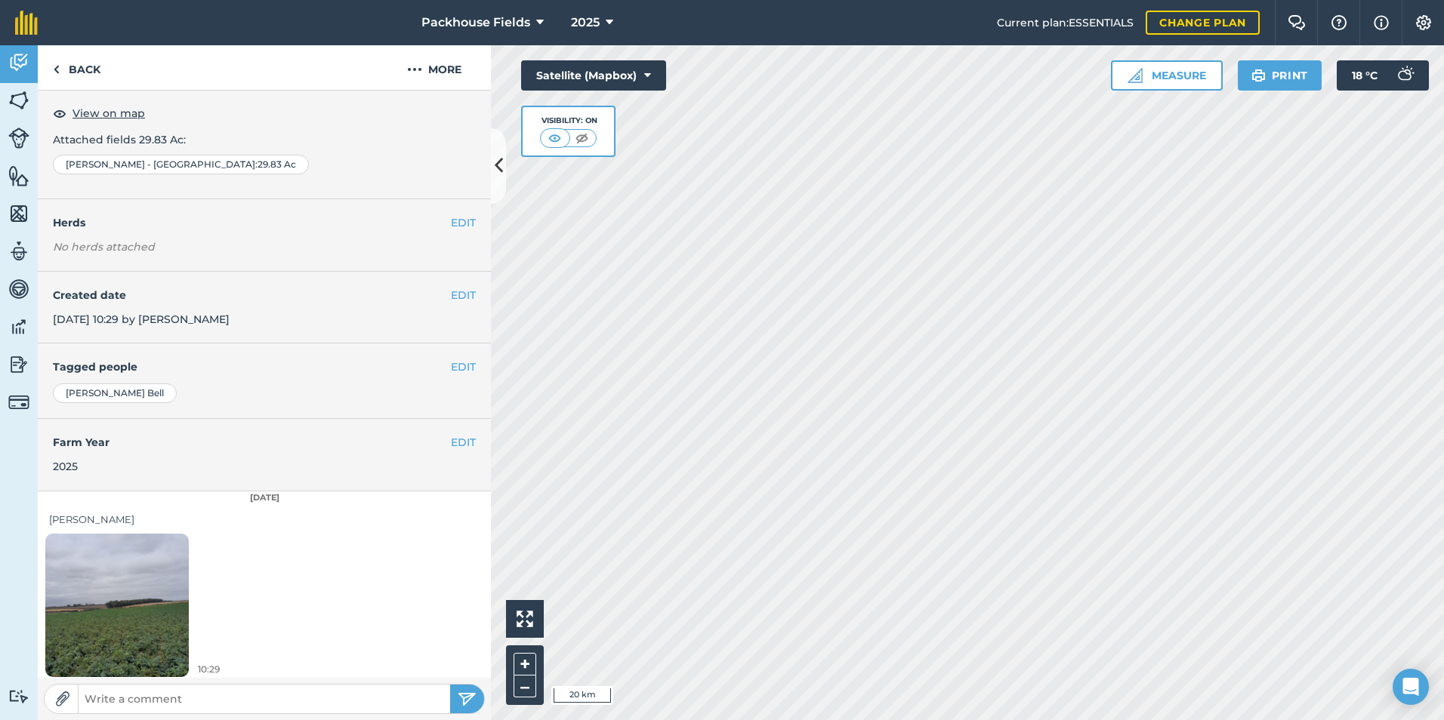
scroll to position [85, 0]
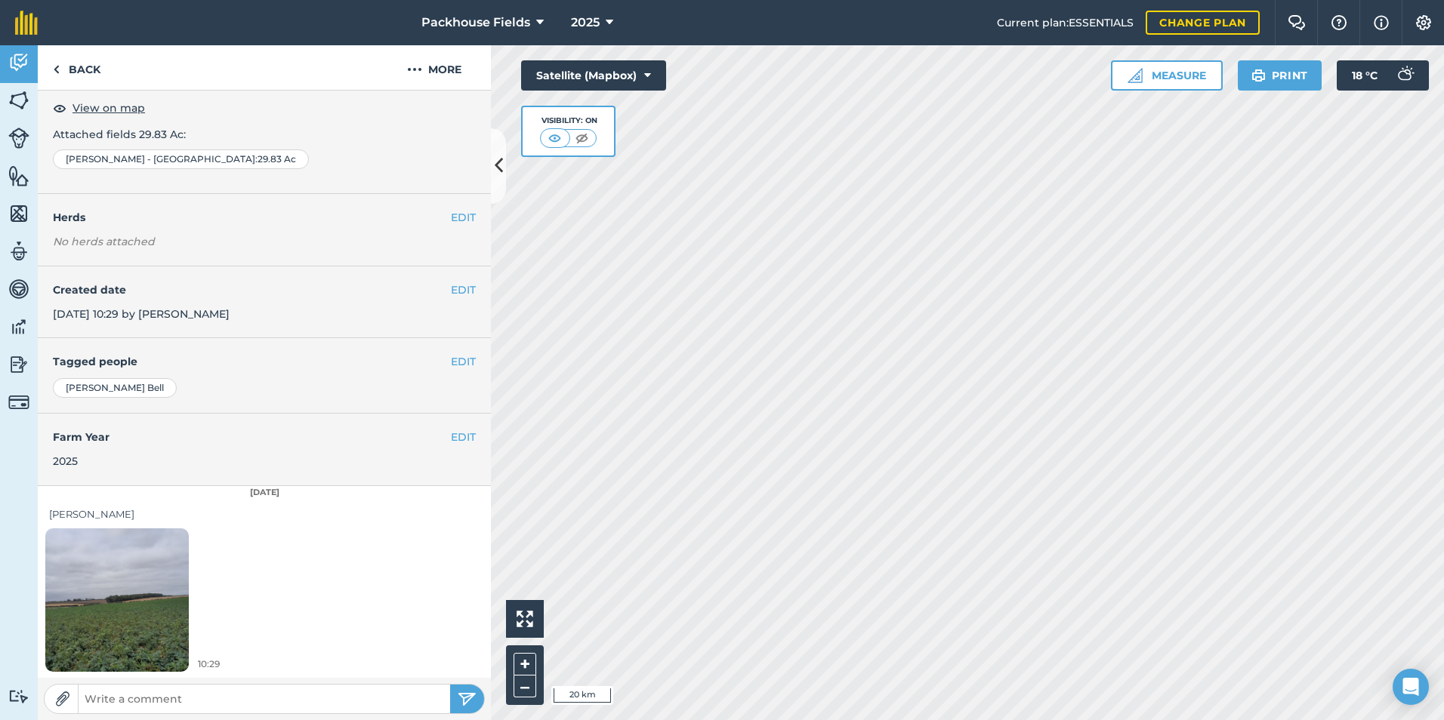
click at [162, 565] on img at bounding box center [116, 599] width 143 height 191
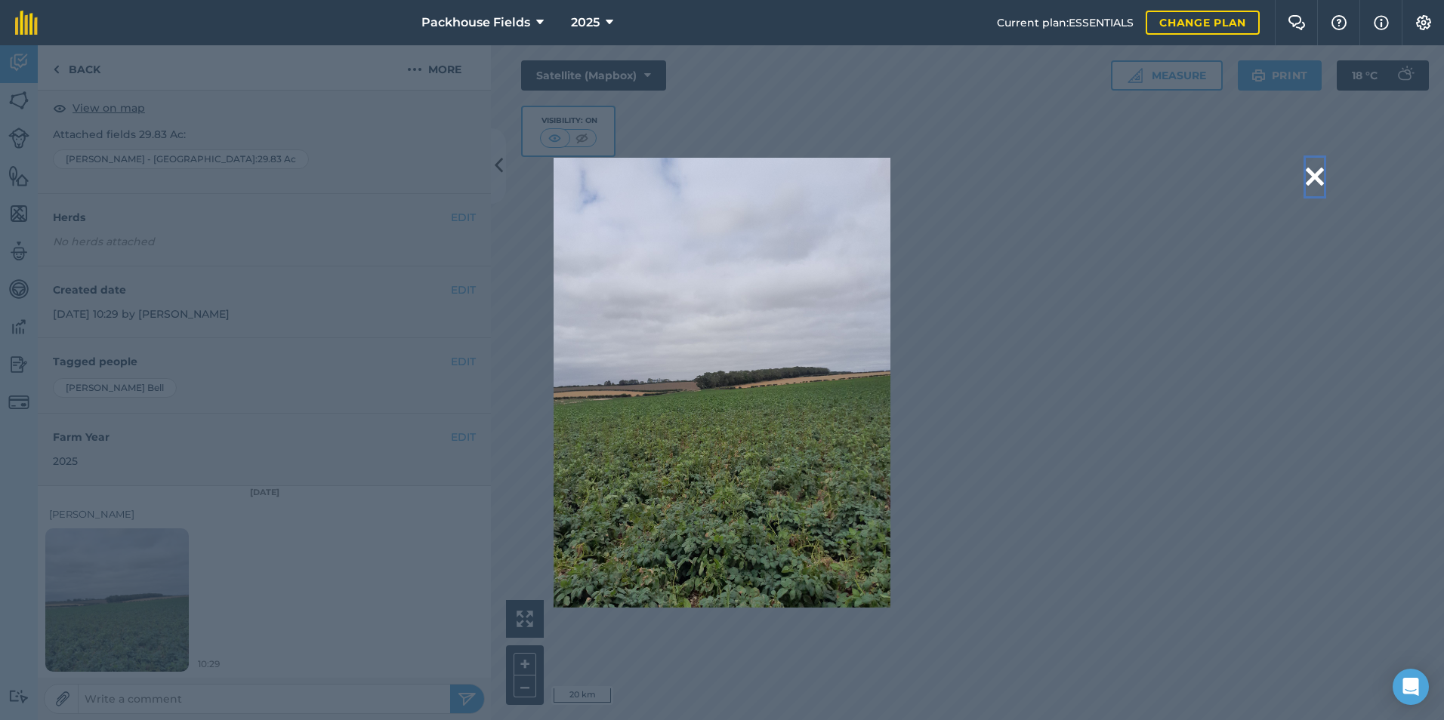
click at [1320, 175] on button at bounding box center [1315, 177] width 18 height 39
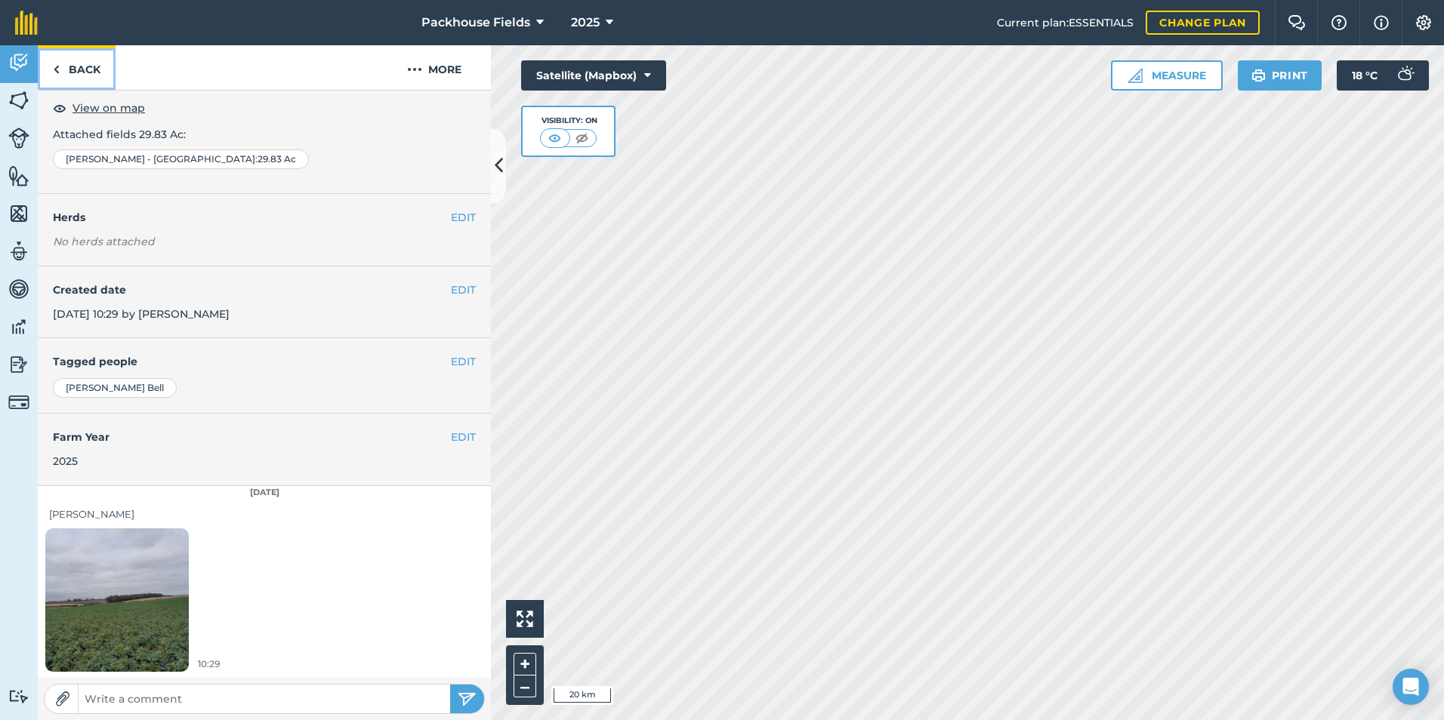
click at [111, 76] on link "Back" at bounding box center [77, 67] width 78 height 45
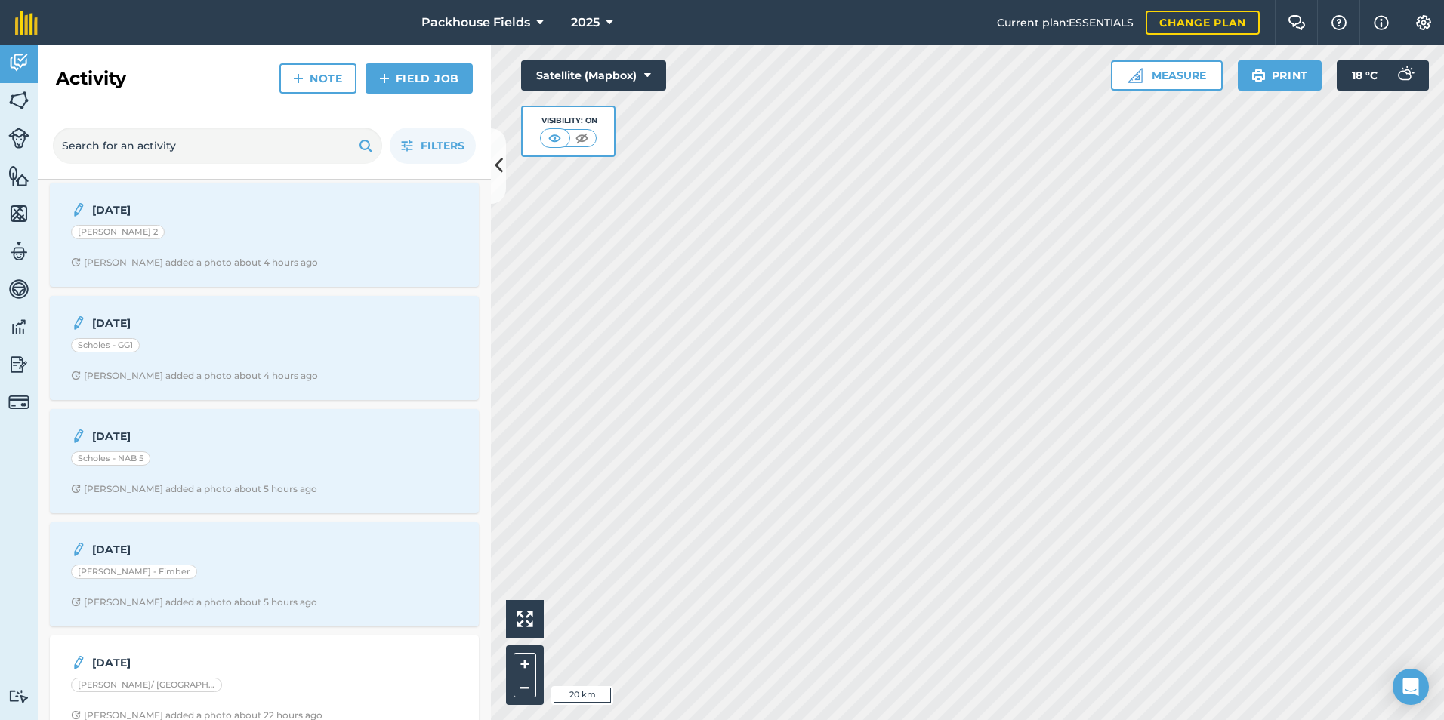
scroll to position [831, 0]
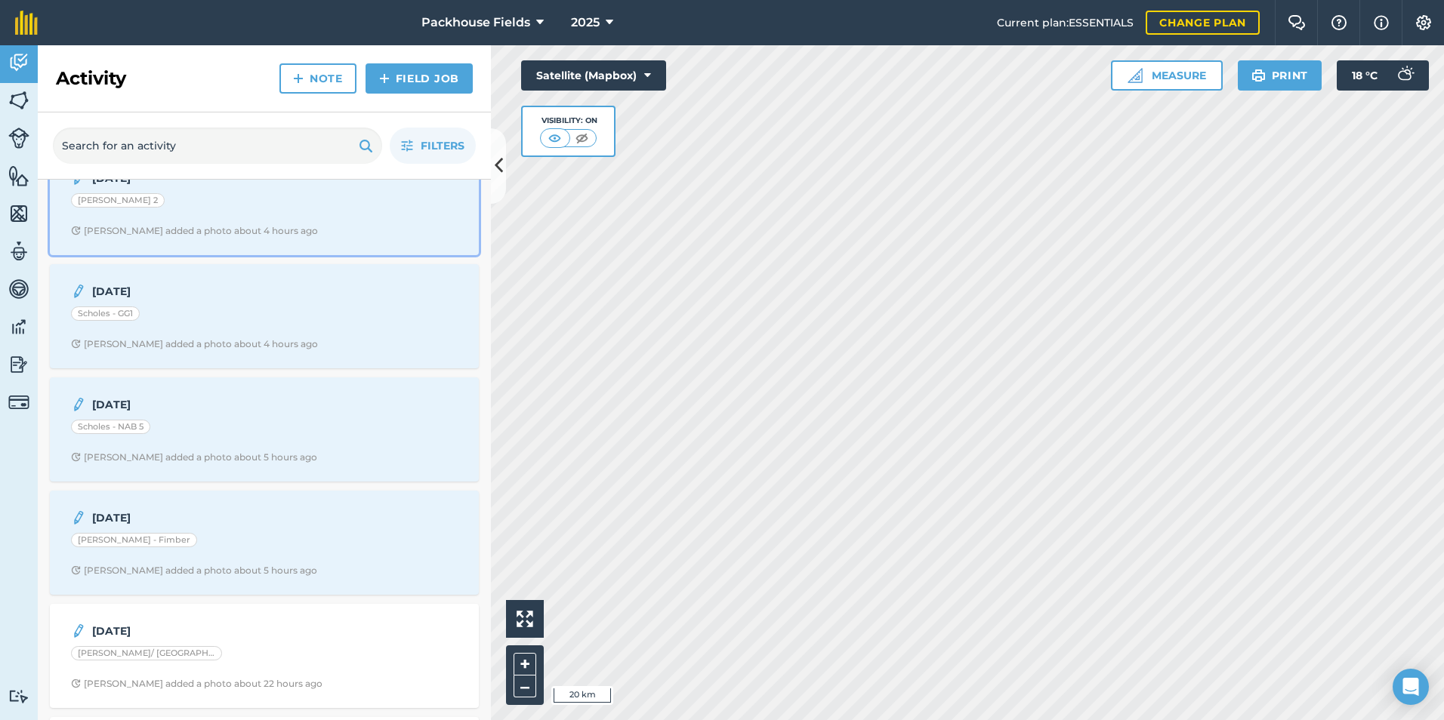
click at [261, 233] on div "[PERSON_NAME] added a photo about 4 hours ago" at bounding box center [194, 231] width 247 height 12
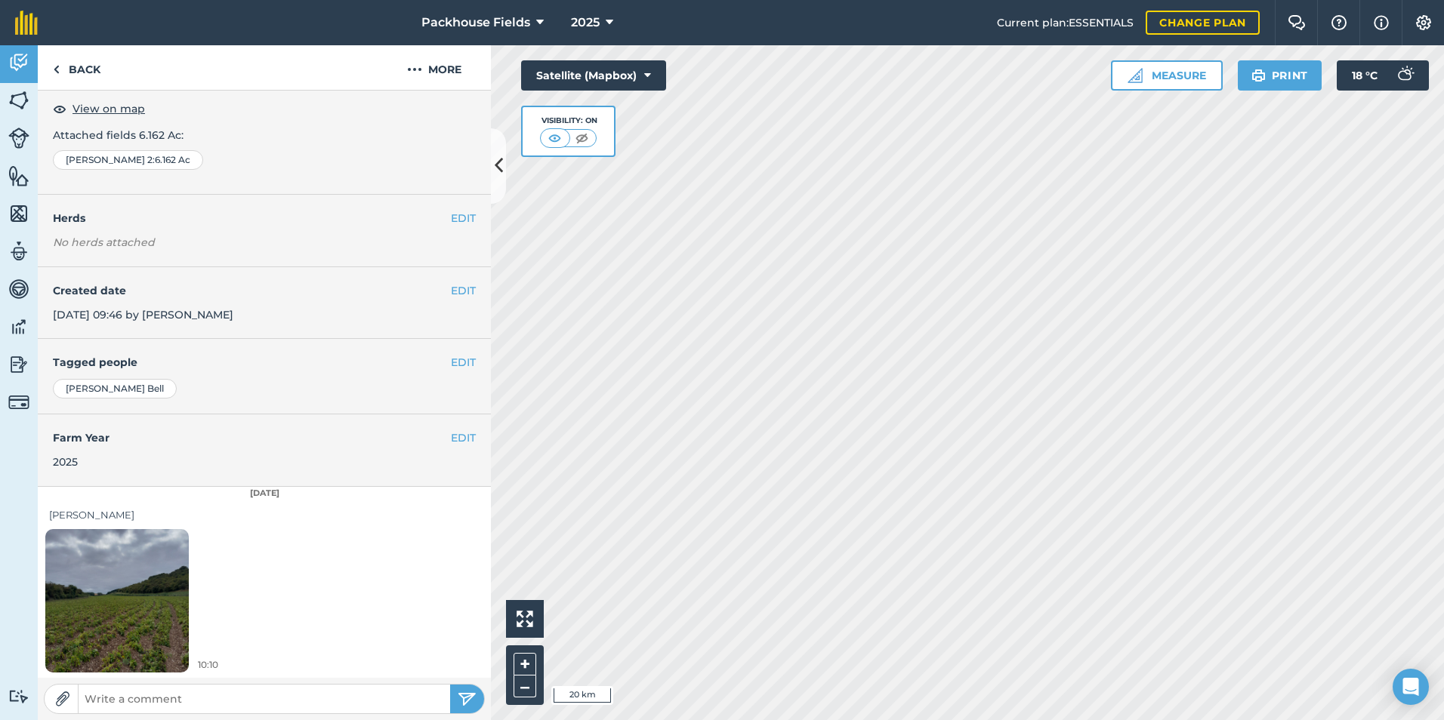
scroll to position [85, 0]
click at [151, 556] on img at bounding box center [116, 599] width 143 height 191
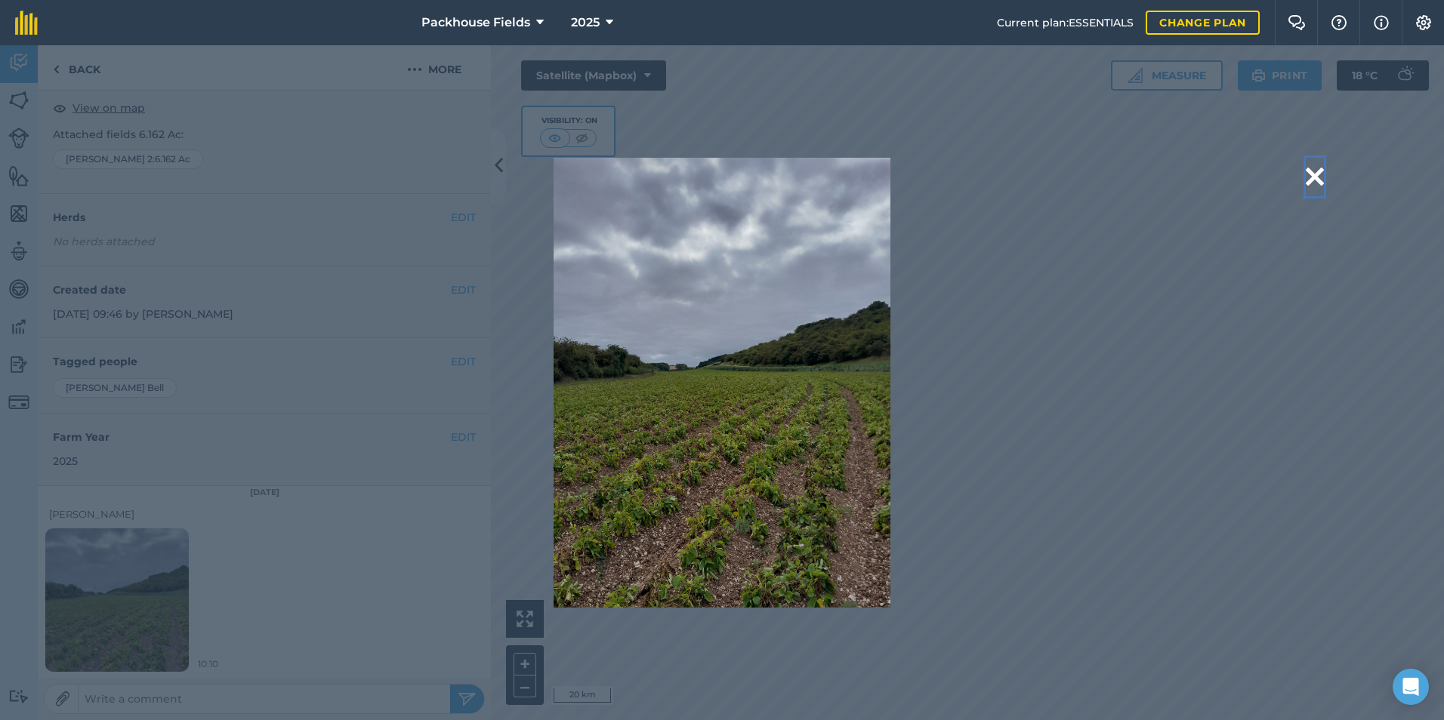
click at [1315, 175] on button at bounding box center [1315, 177] width 18 height 39
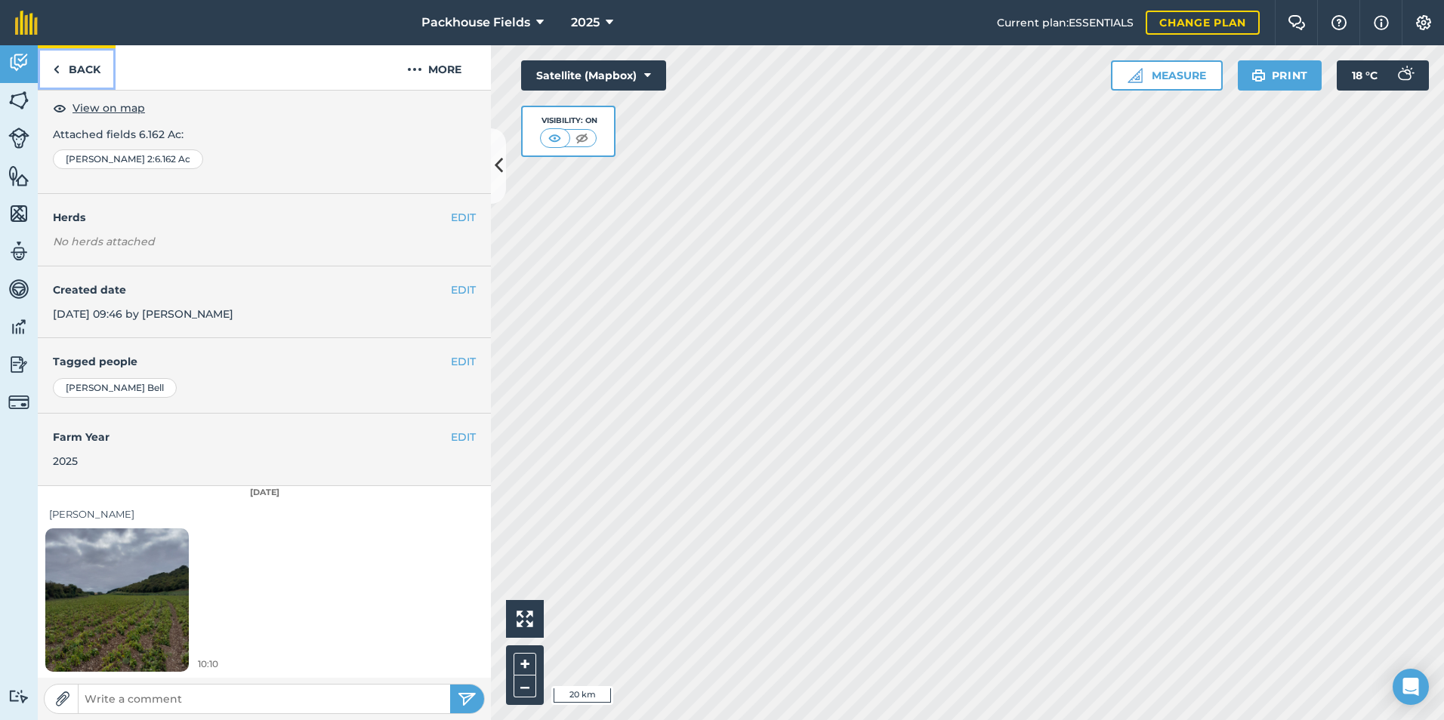
click at [95, 63] on link "Back" at bounding box center [77, 67] width 78 height 45
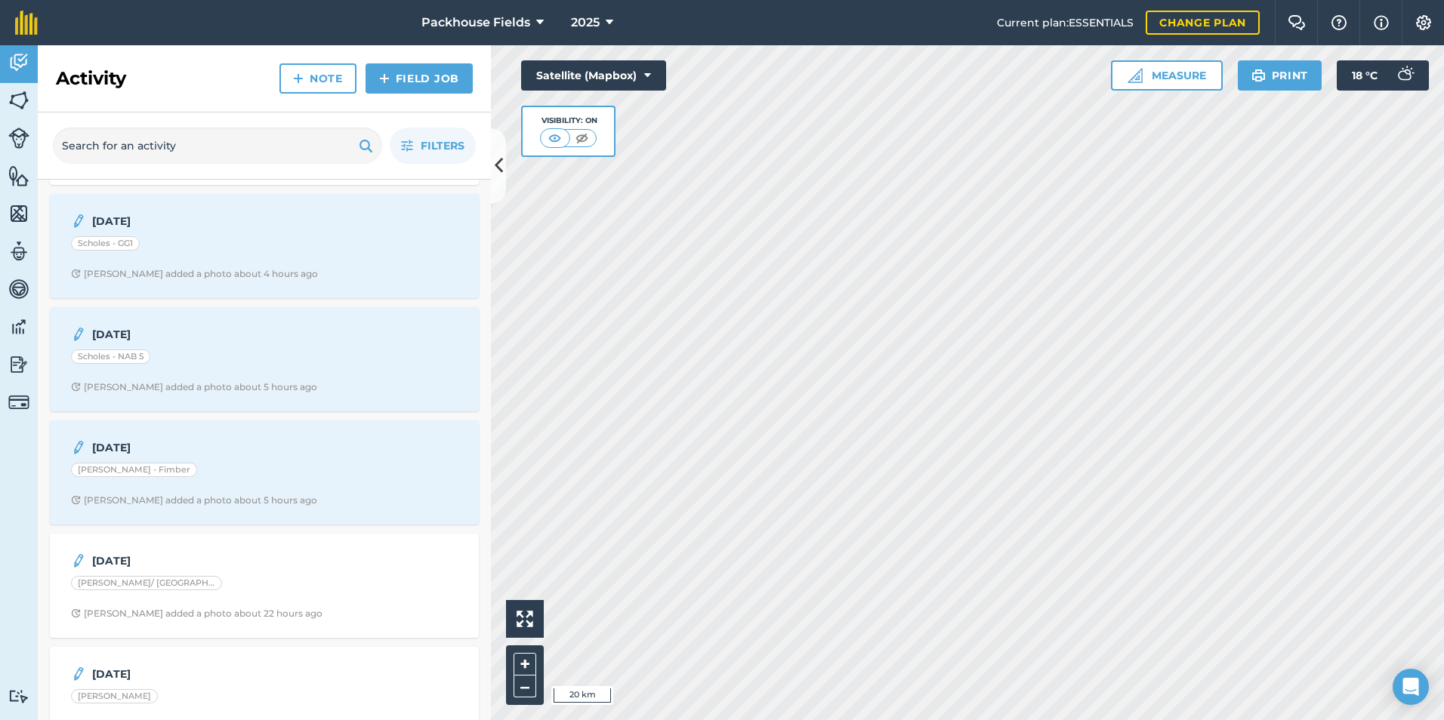
scroll to position [906, 0]
click at [245, 244] on div "Scholes - GG1" at bounding box center [264, 241] width 387 height 20
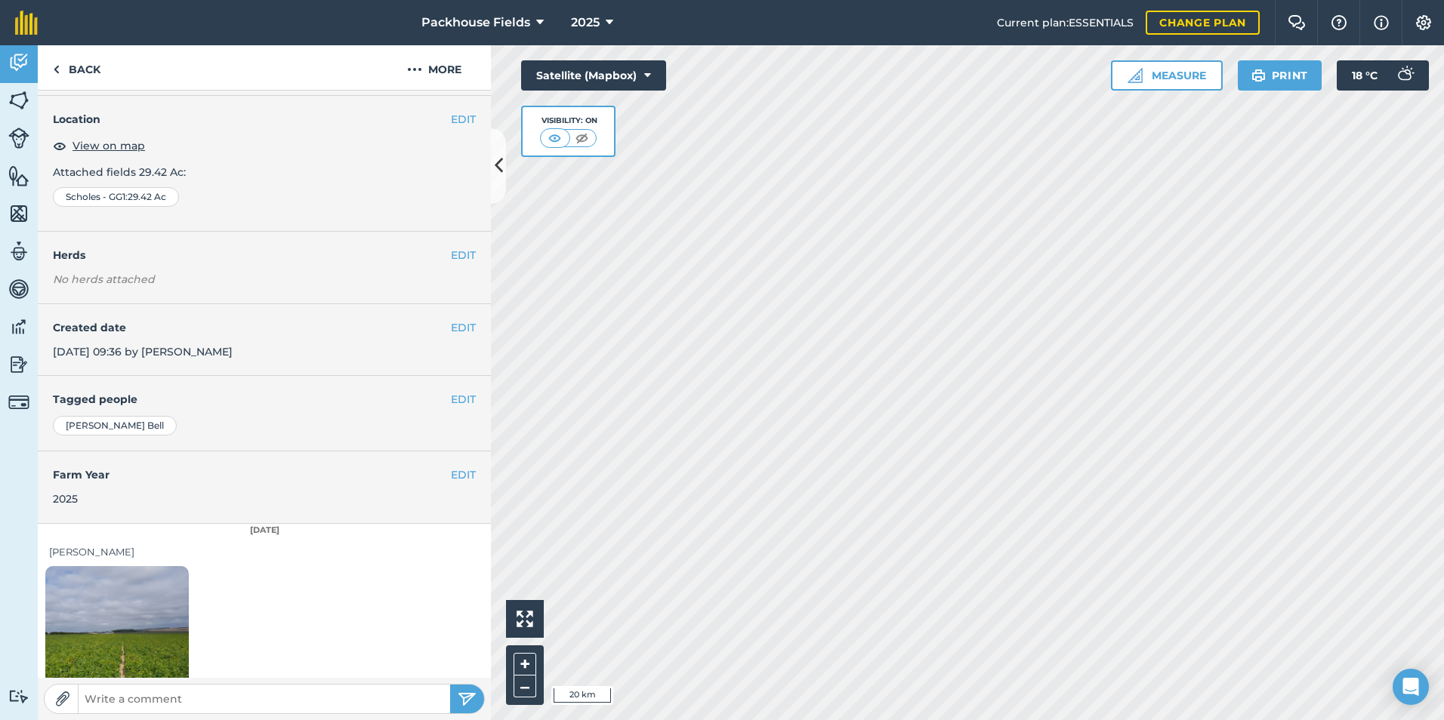
scroll to position [85, 0]
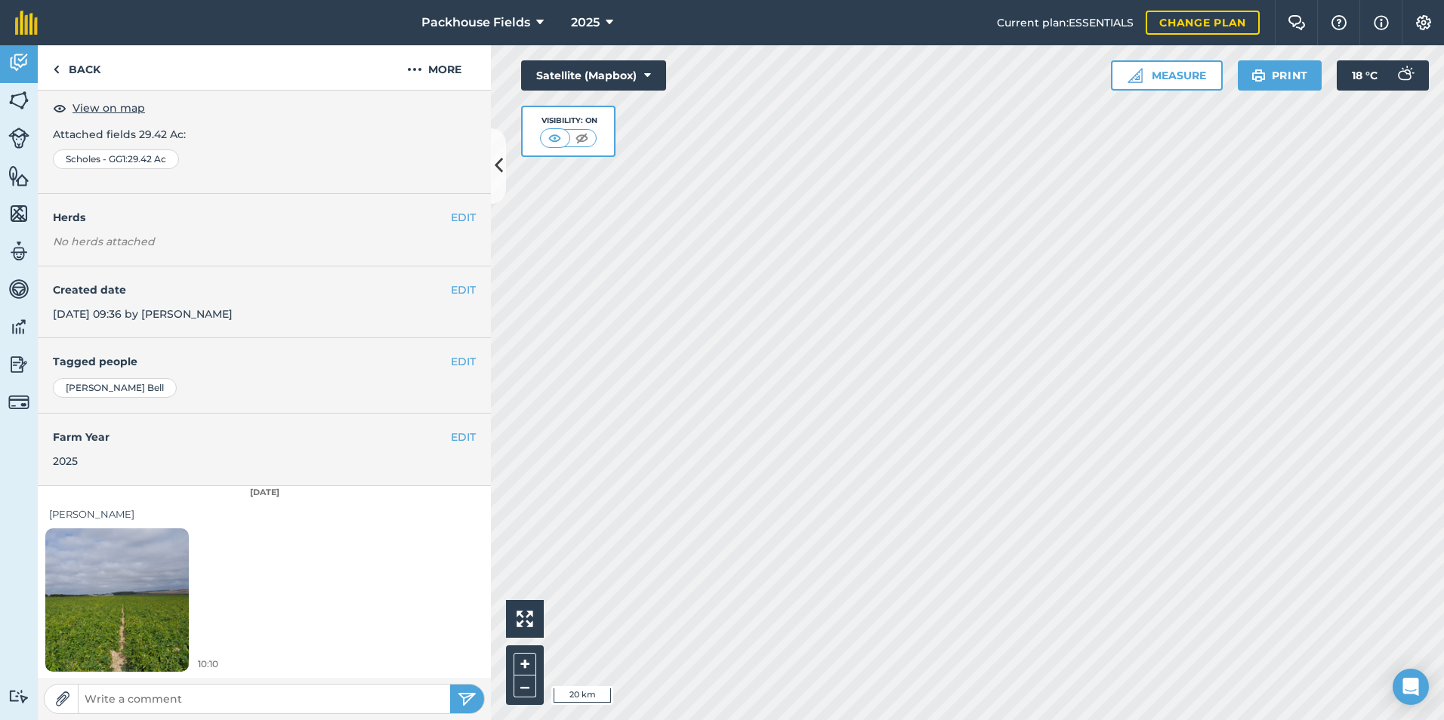
click at [146, 603] on img at bounding box center [116, 599] width 143 height 191
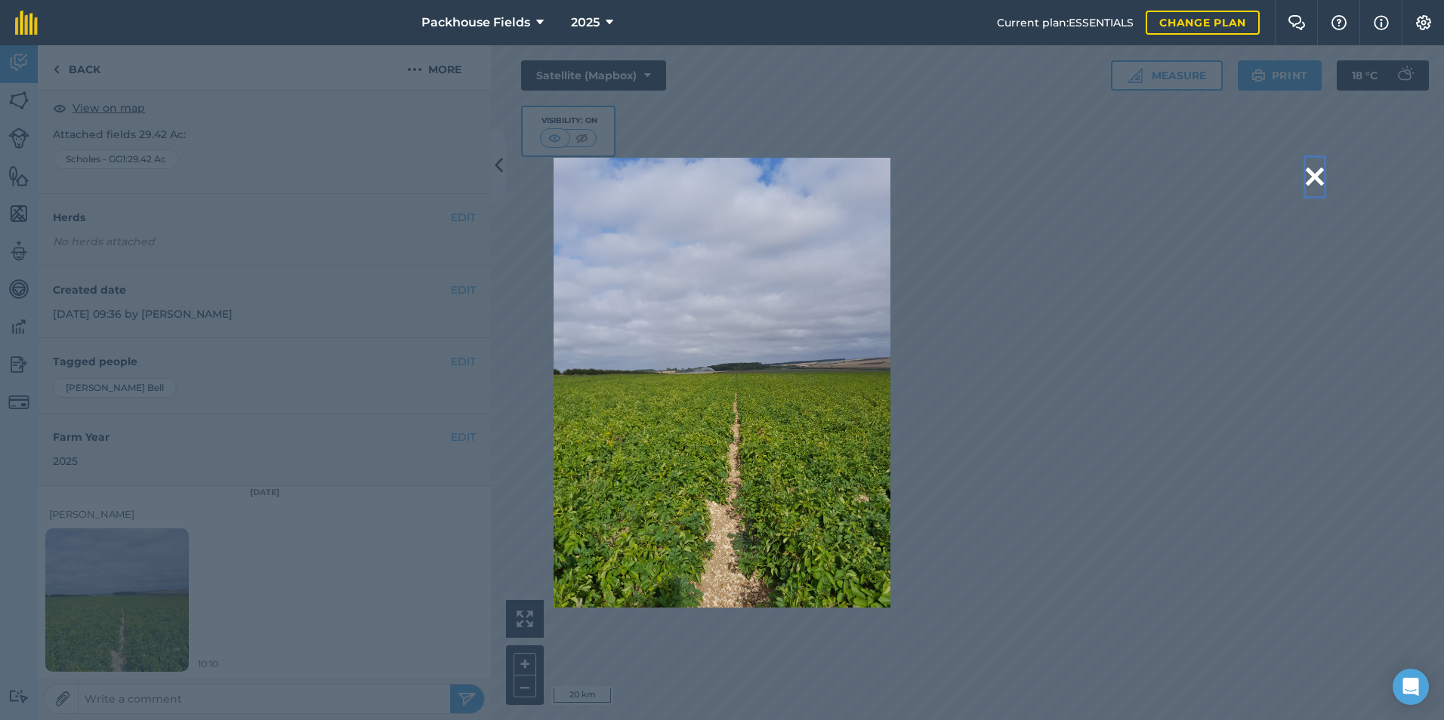
click at [1314, 170] on button at bounding box center [1315, 177] width 18 height 39
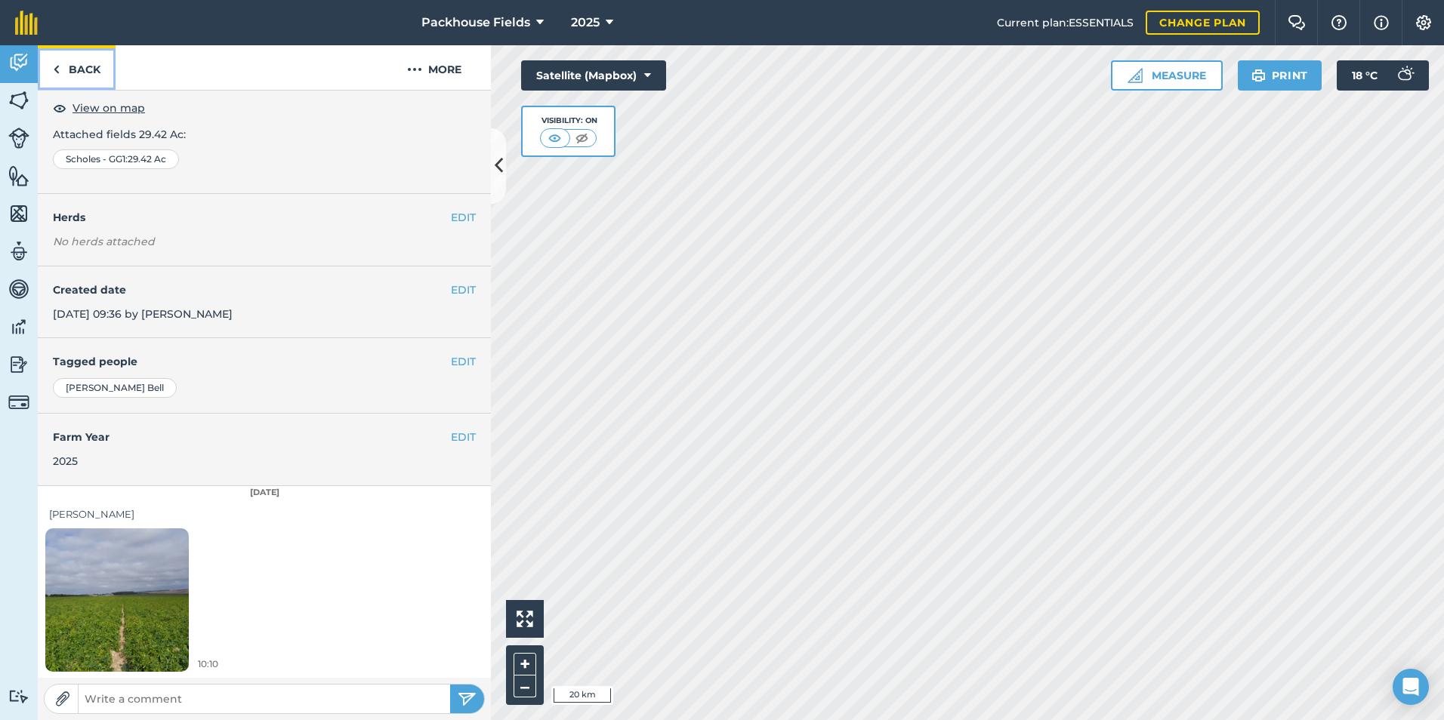
click at [102, 73] on link "Back" at bounding box center [77, 67] width 78 height 45
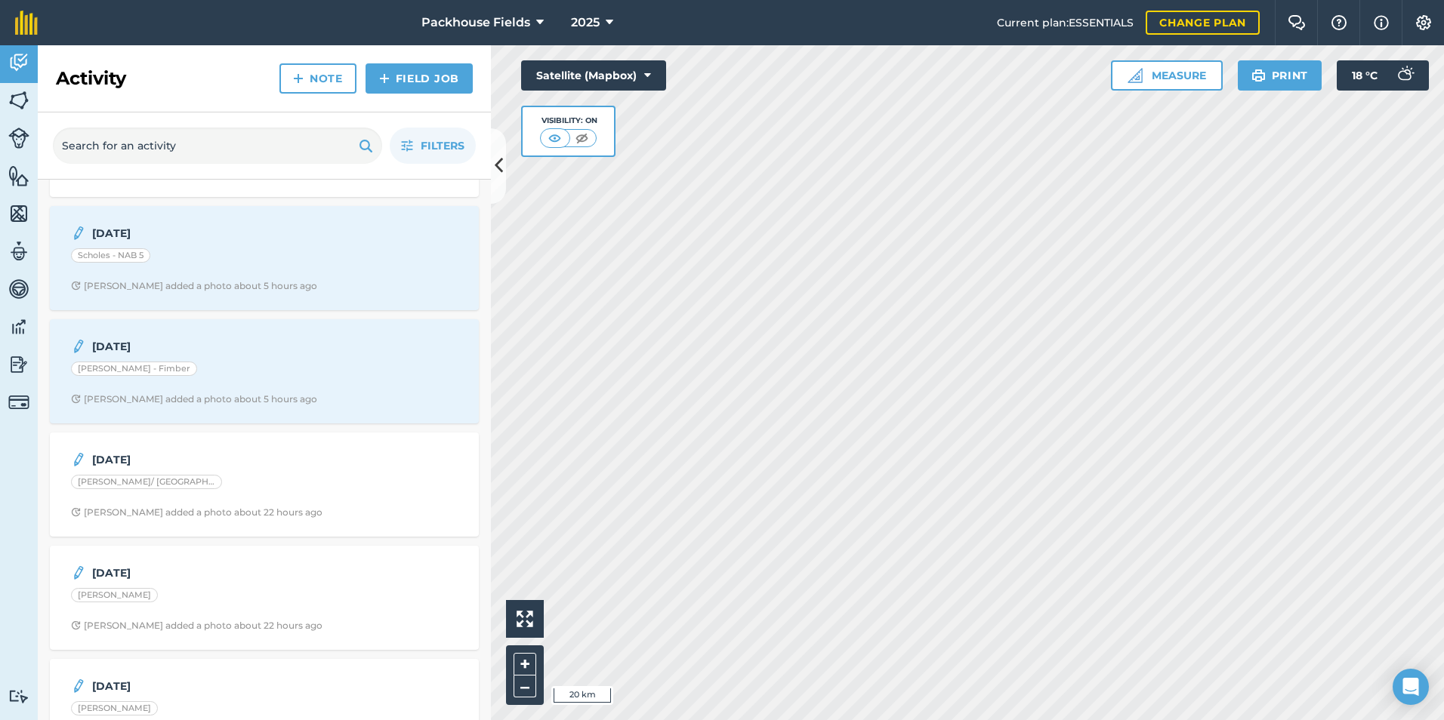
scroll to position [982, 0]
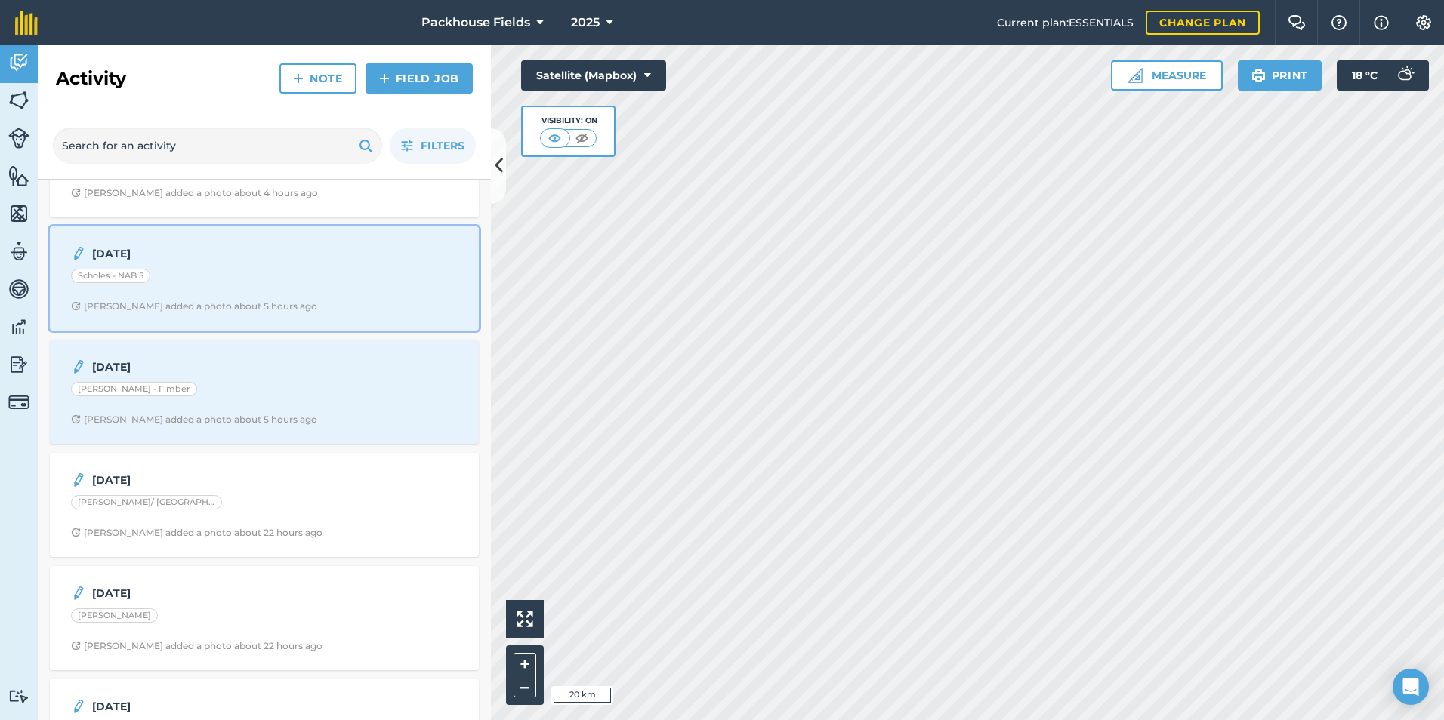
click at [255, 259] on strong "[DATE]" at bounding box center [211, 253] width 239 height 17
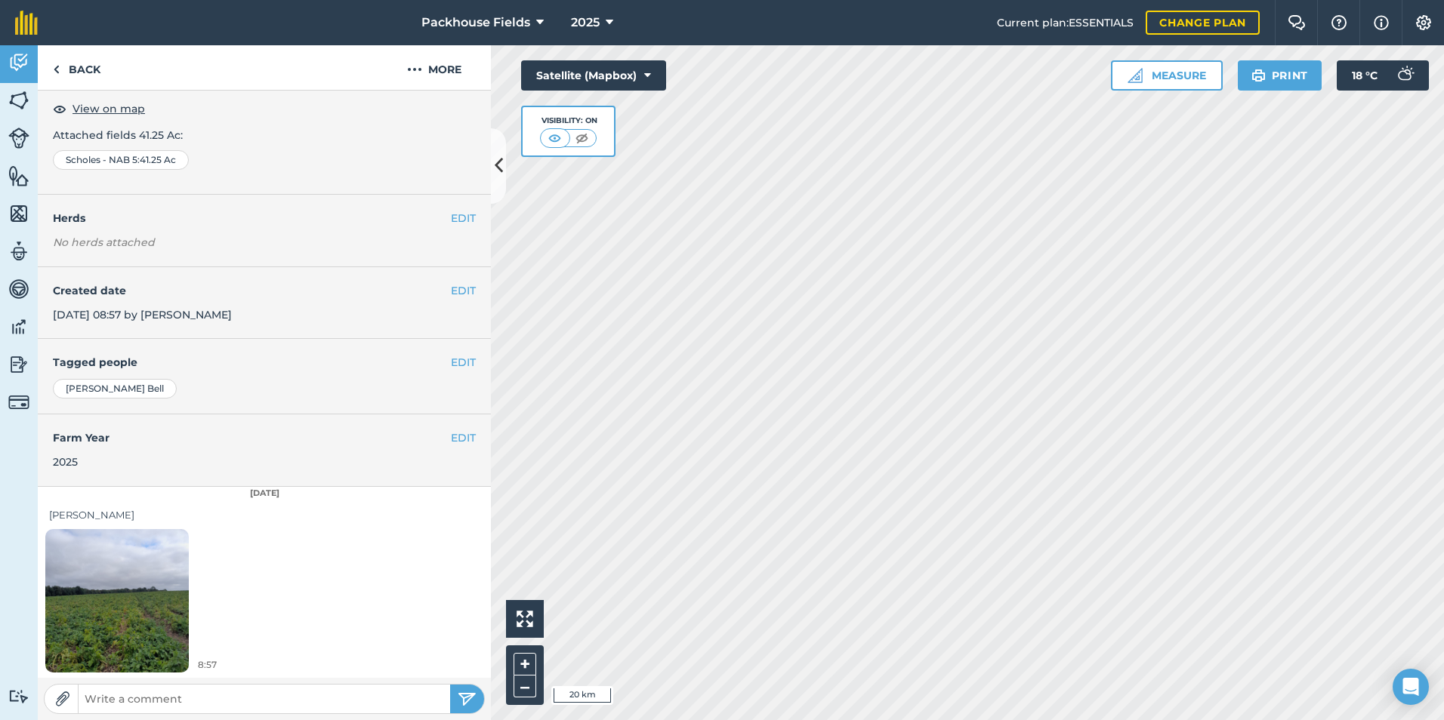
scroll to position [85, 0]
click at [164, 592] on img at bounding box center [116, 599] width 143 height 191
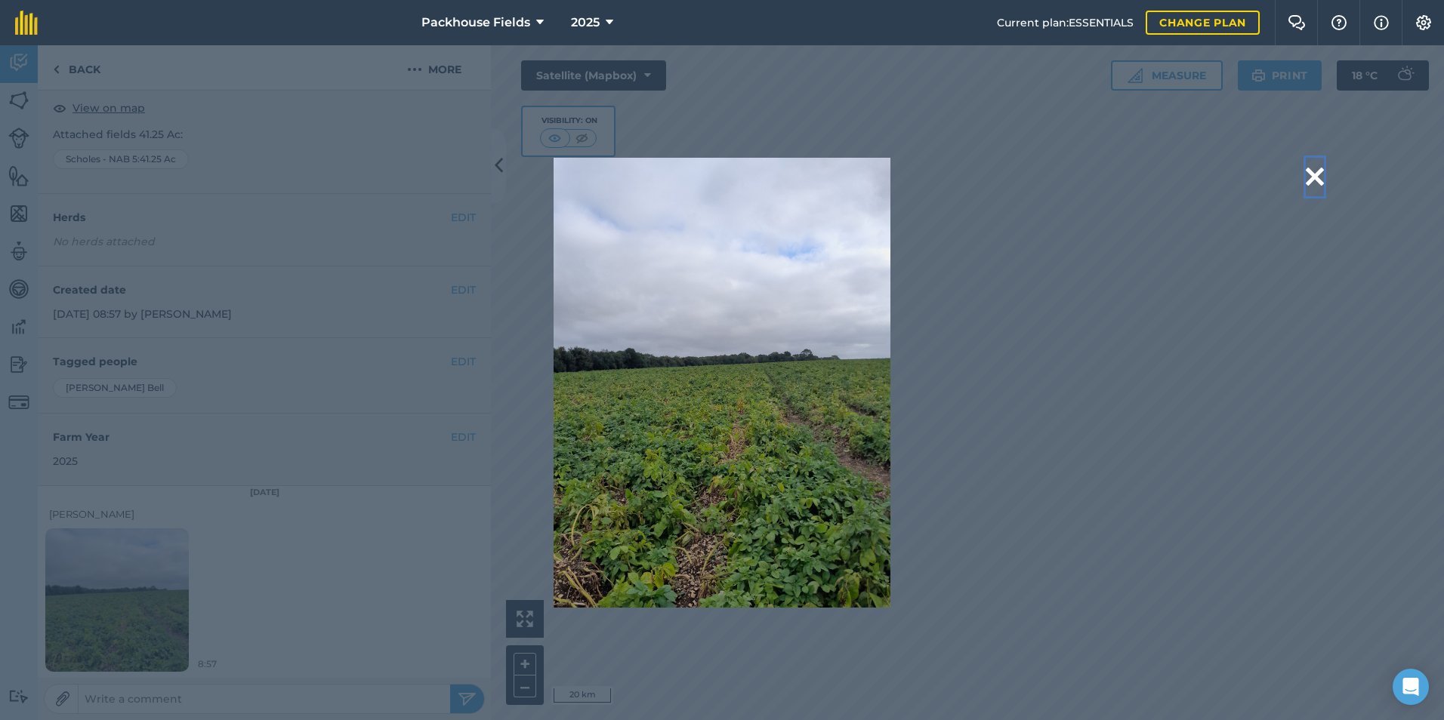
click at [1317, 174] on button at bounding box center [1315, 177] width 18 height 39
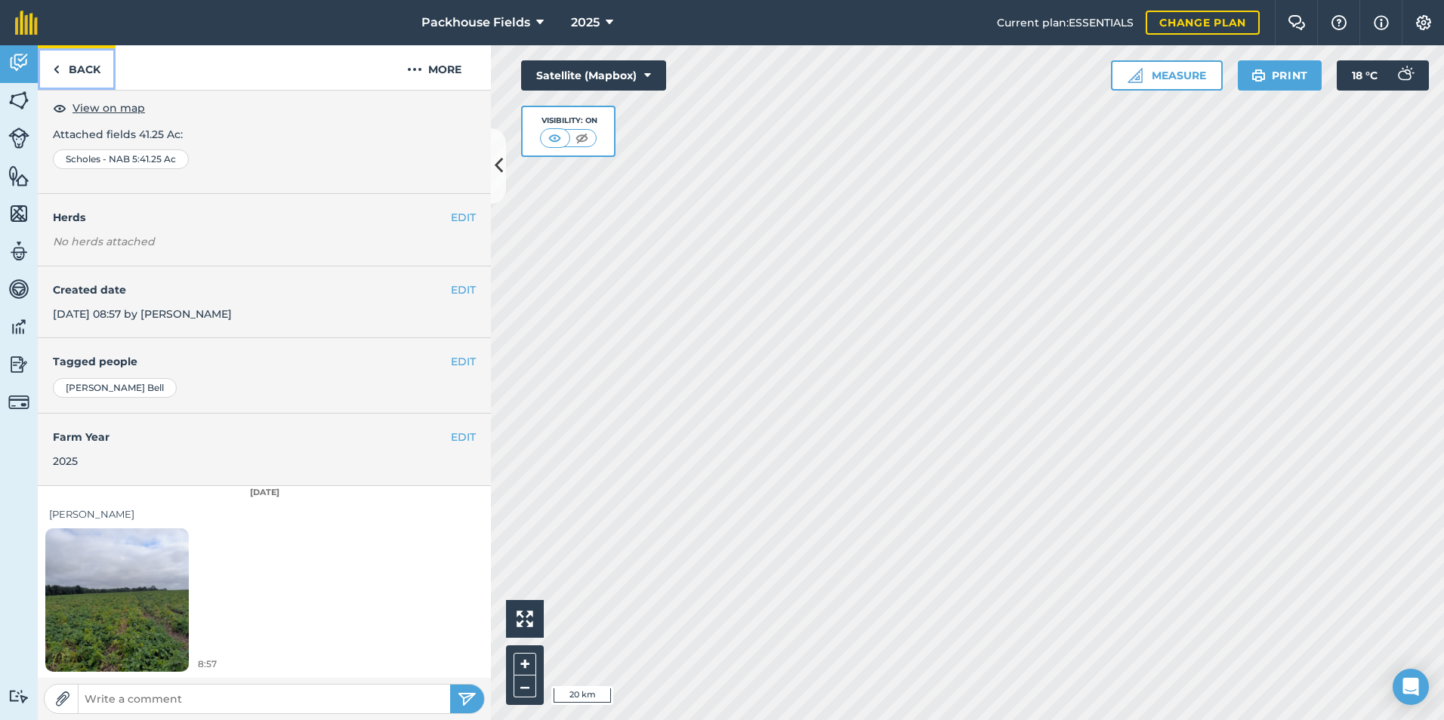
click at [66, 70] on link "Back" at bounding box center [77, 67] width 78 height 45
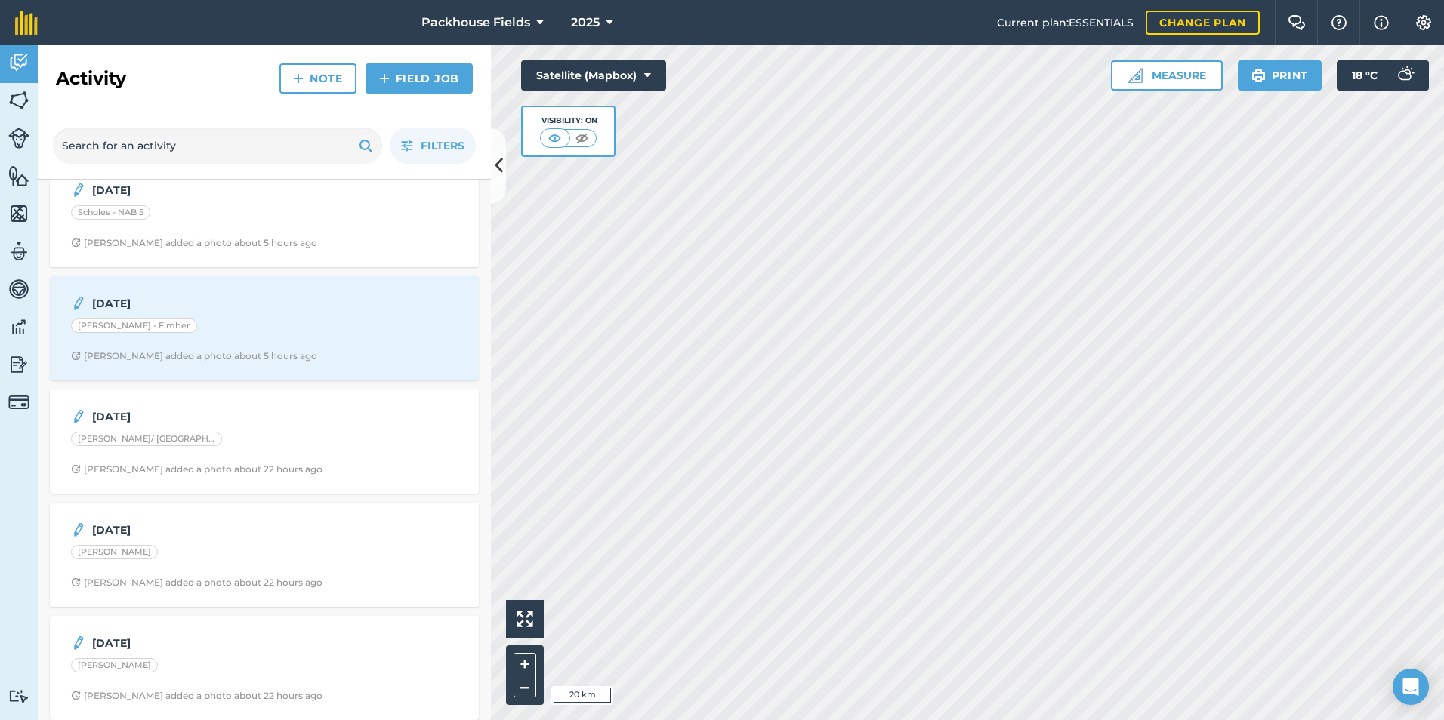
scroll to position [1057, 0]
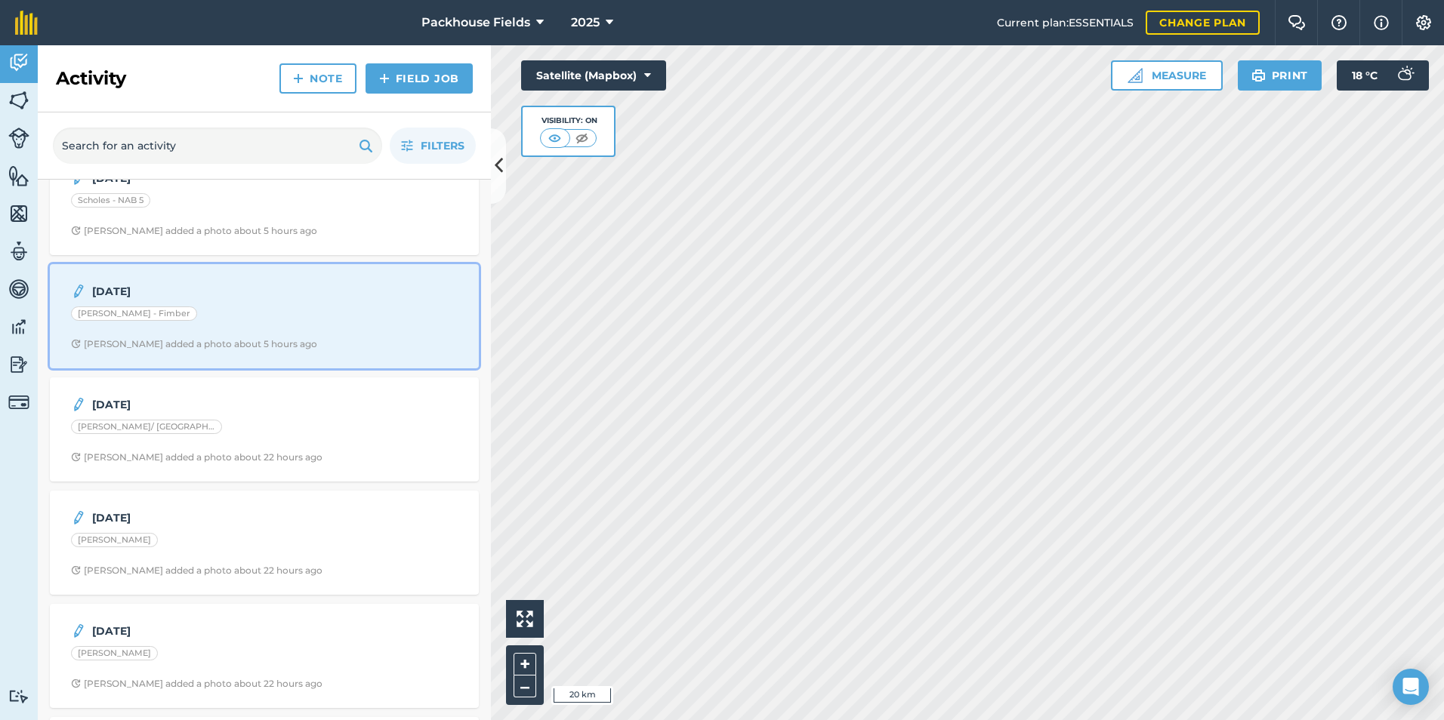
click at [233, 316] on div "[PERSON_NAME] - Fimber" at bounding box center [264, 317] width 387 height 20
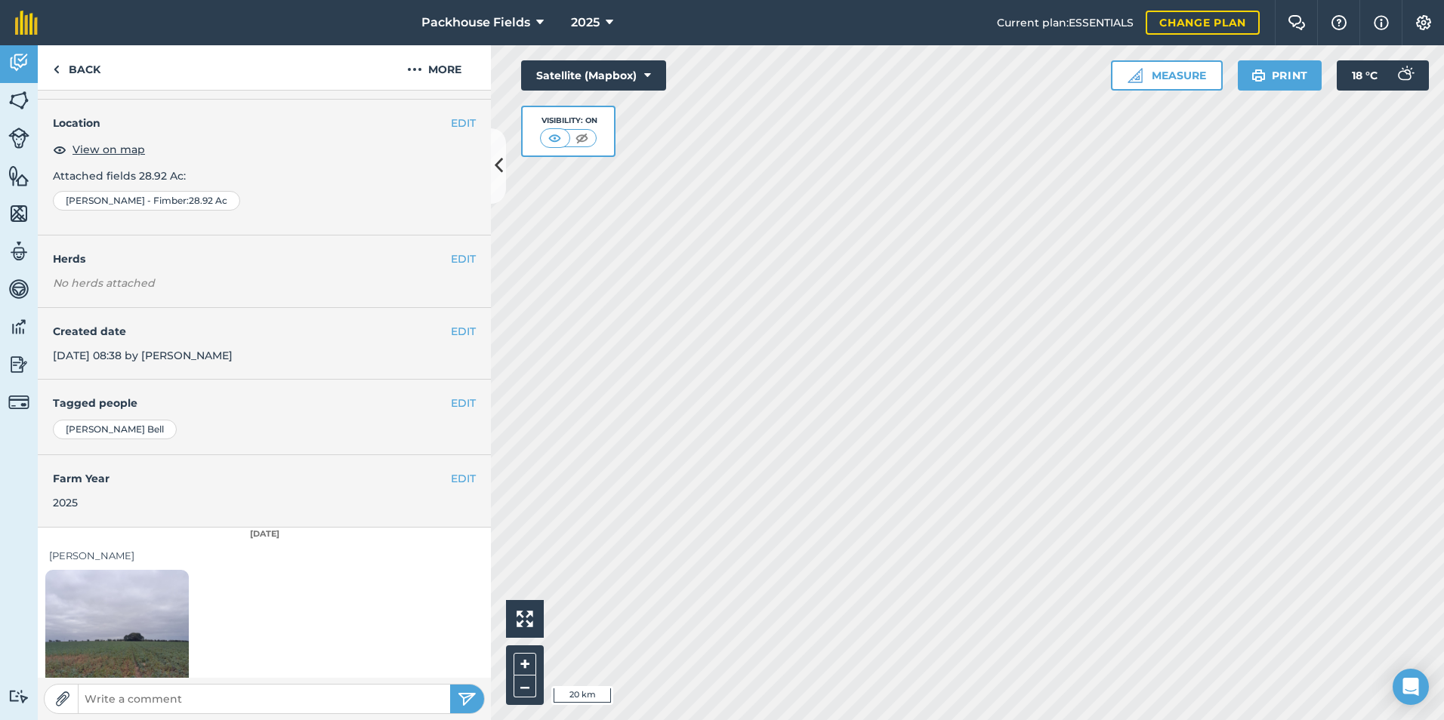
scroll to position [85, 0]
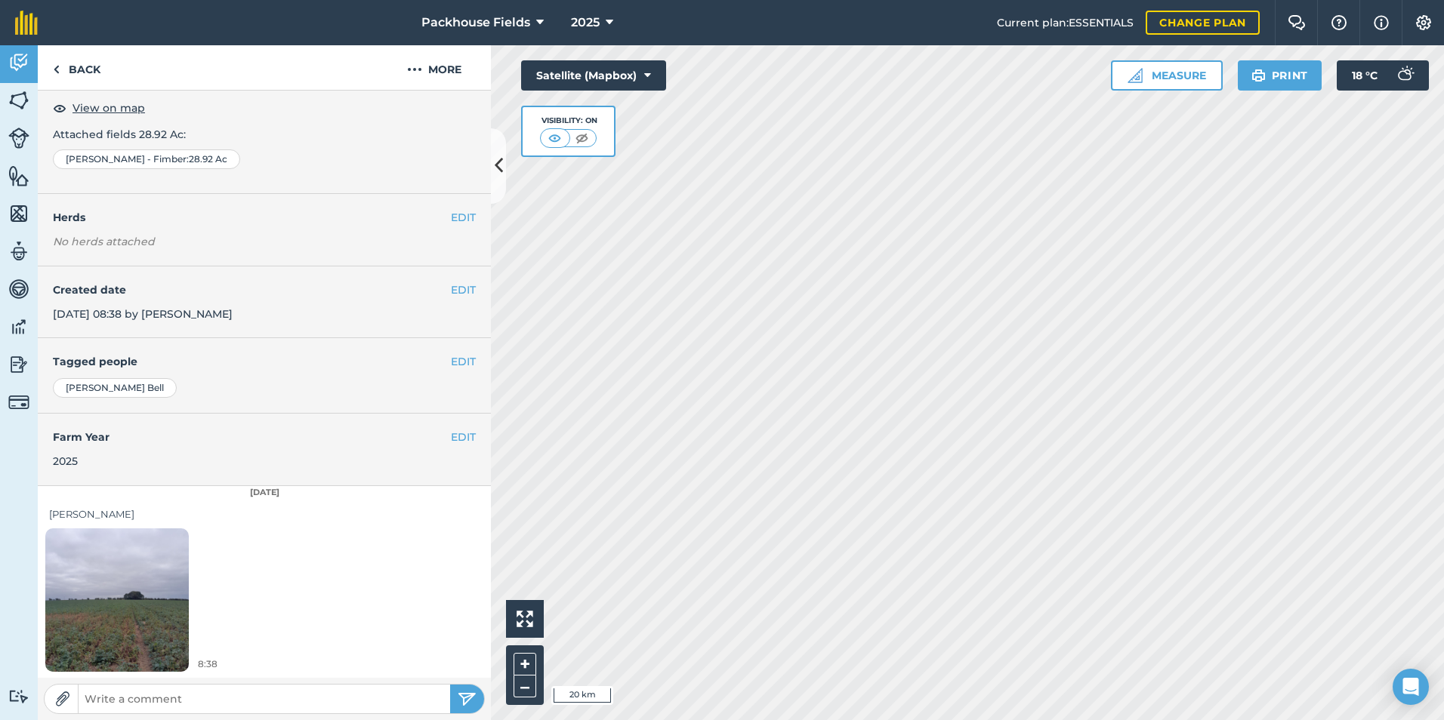
click at [160, 551] on img at bounding box center [116, 599] width 143 height 191
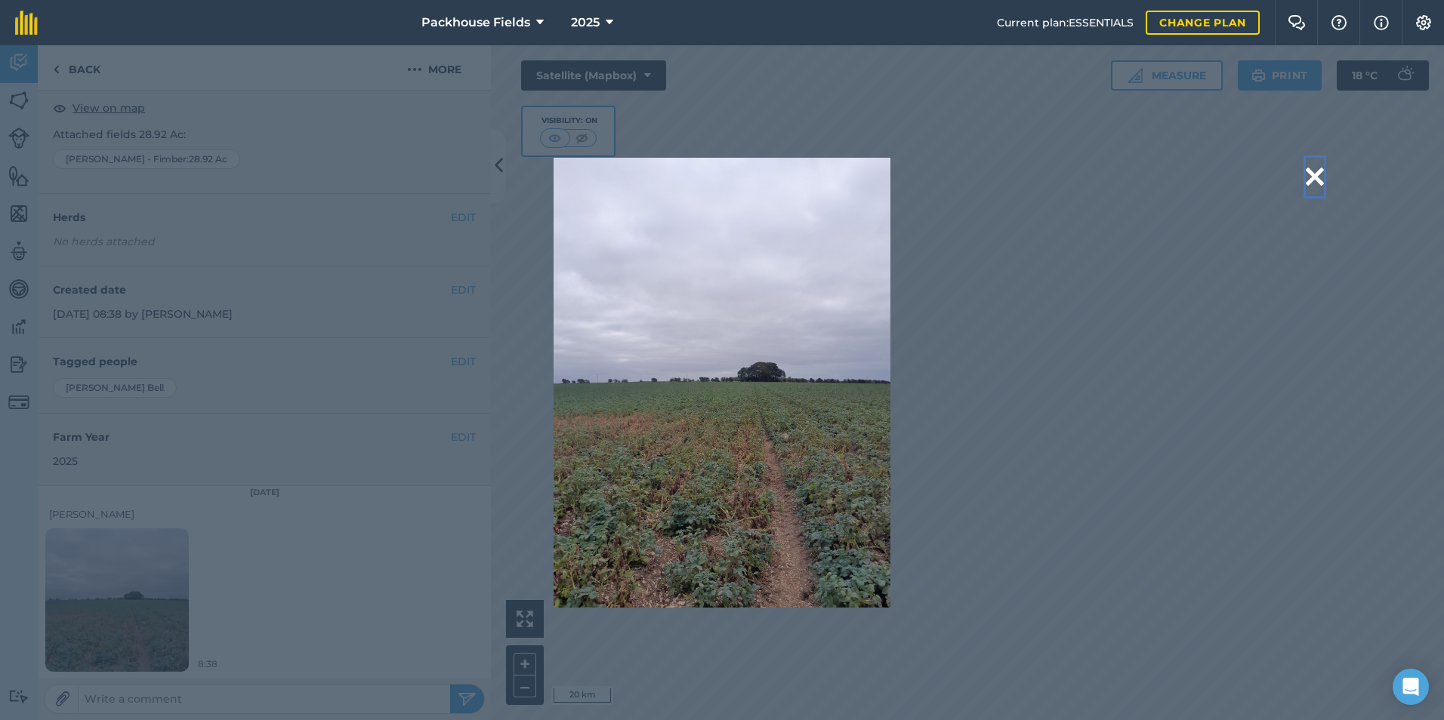
click at [1314, 174] on button at bounding box center [1315, 177] width 18 height 39
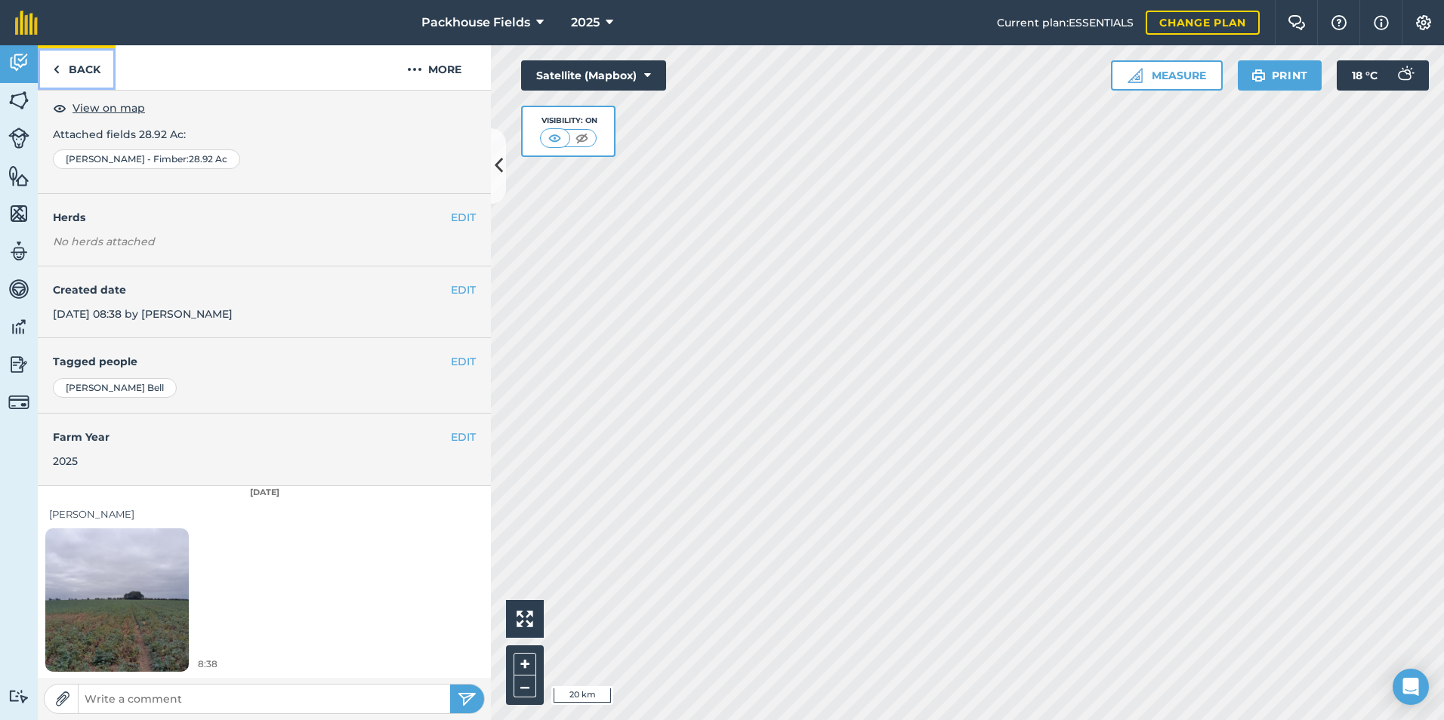
click at [74, 76] on link "Back" at bounding box center [77, 67] width 78 height 45
